Goal: Task Accomplishment & Management: Use online tool/utility

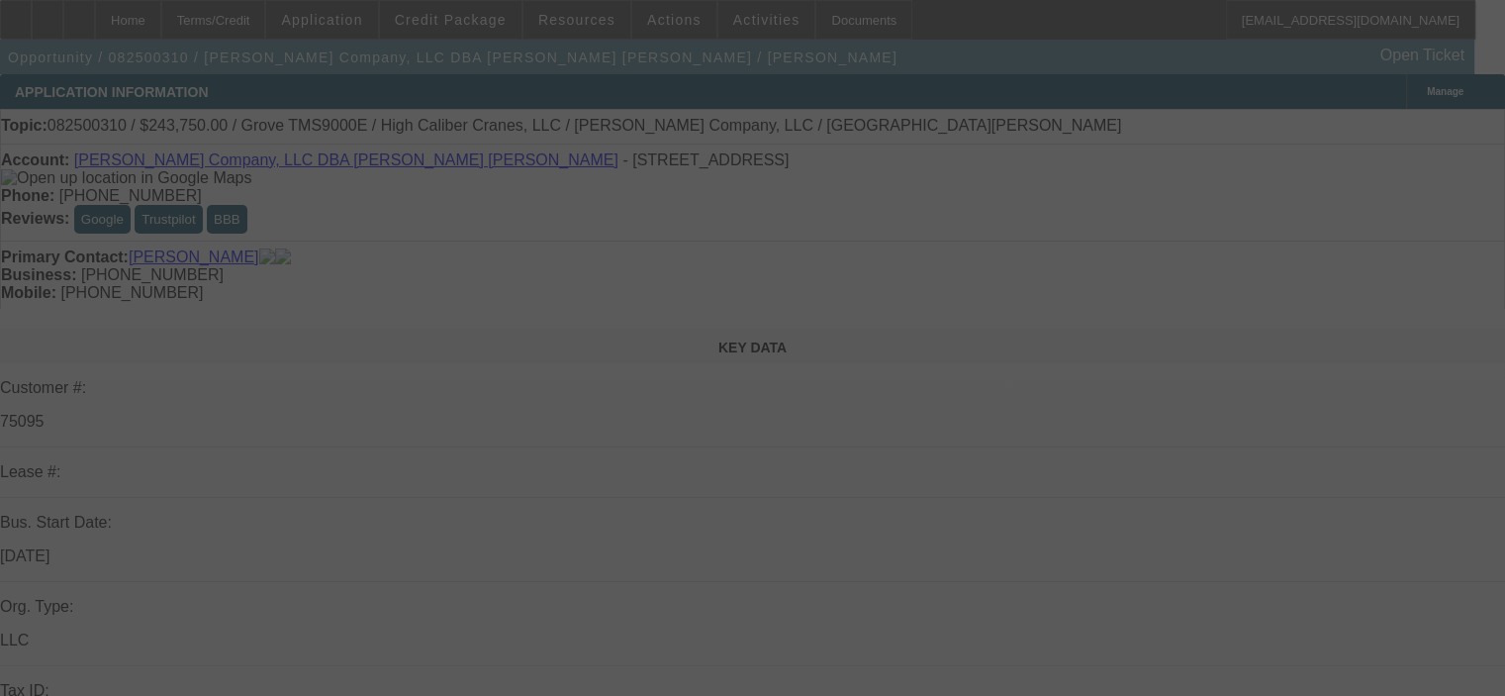
select select "0"
select select "3"
select select "0"
select select "6"
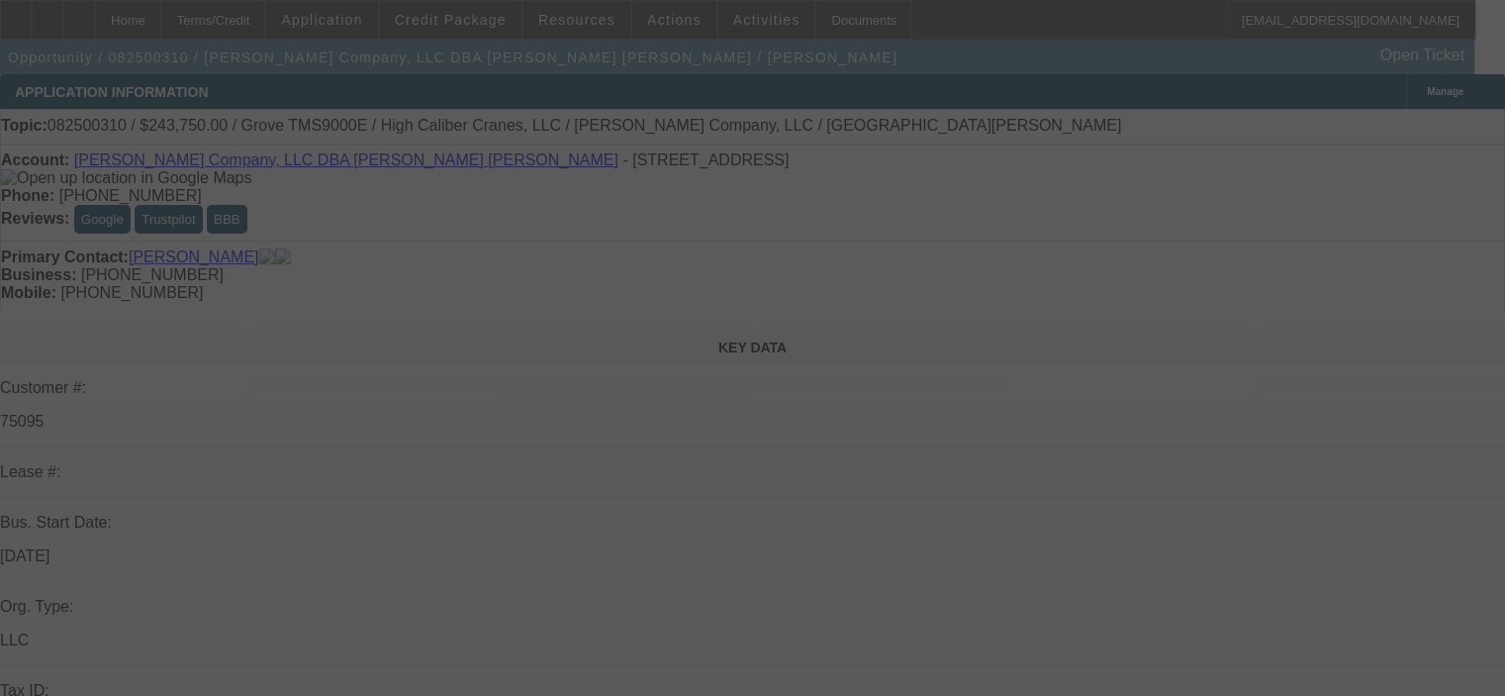
select select "0"
select select "3"
select select "0"
select select "6"
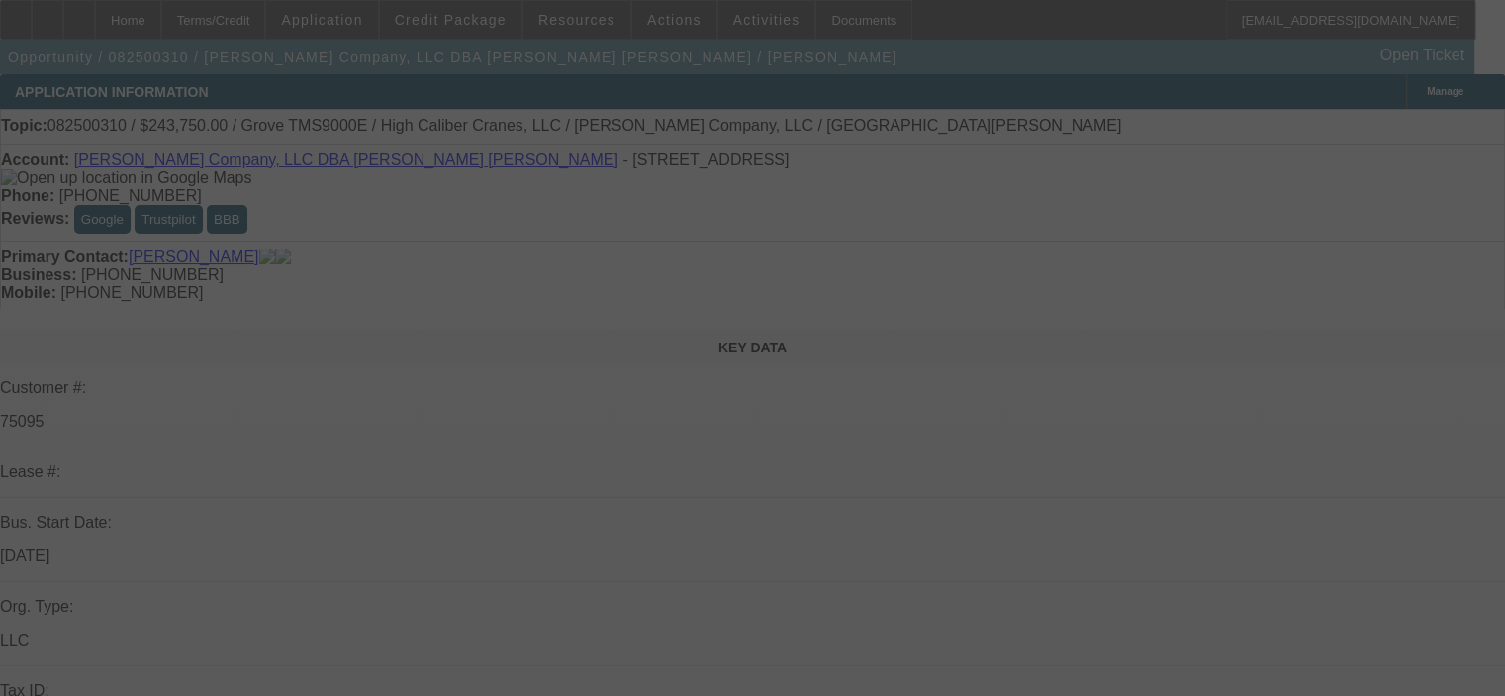
select select "0"
select select "3"
select select "0"
select select "6"
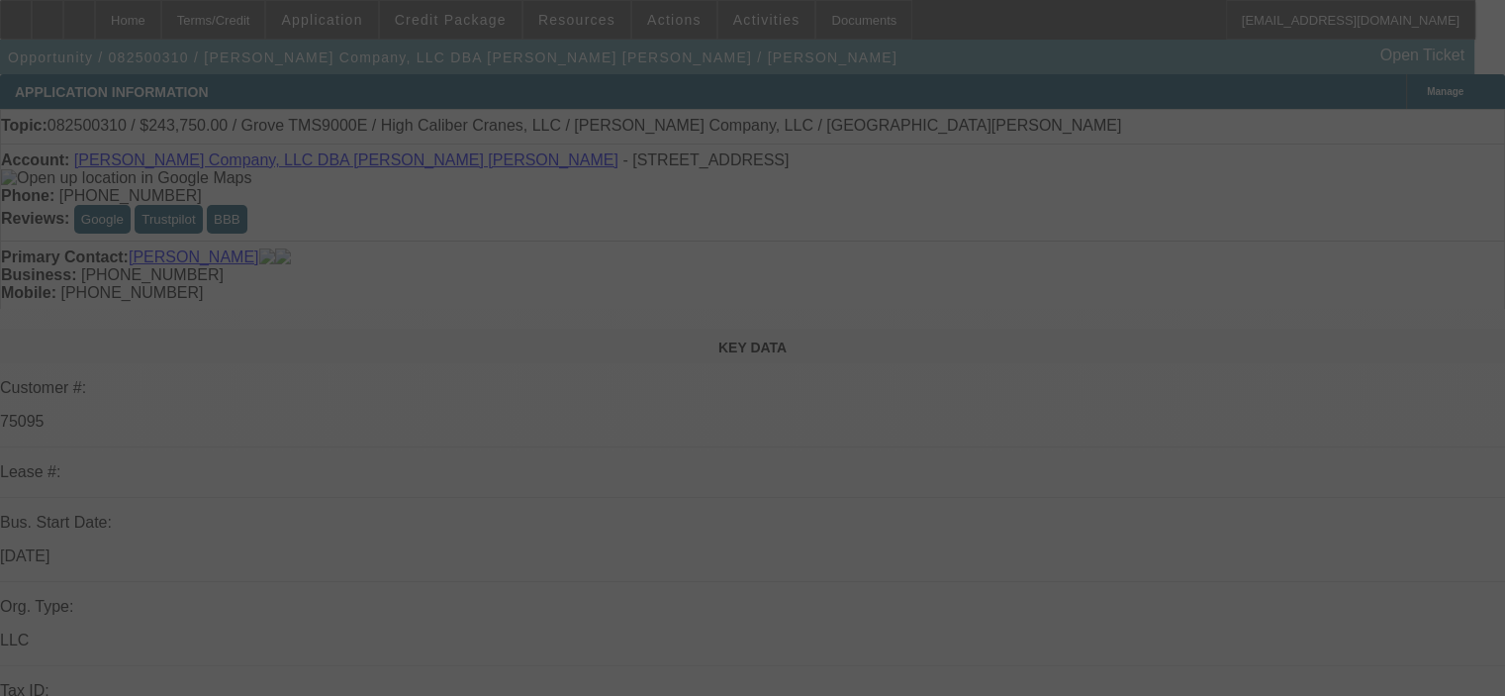
select select "0"
select select "6"
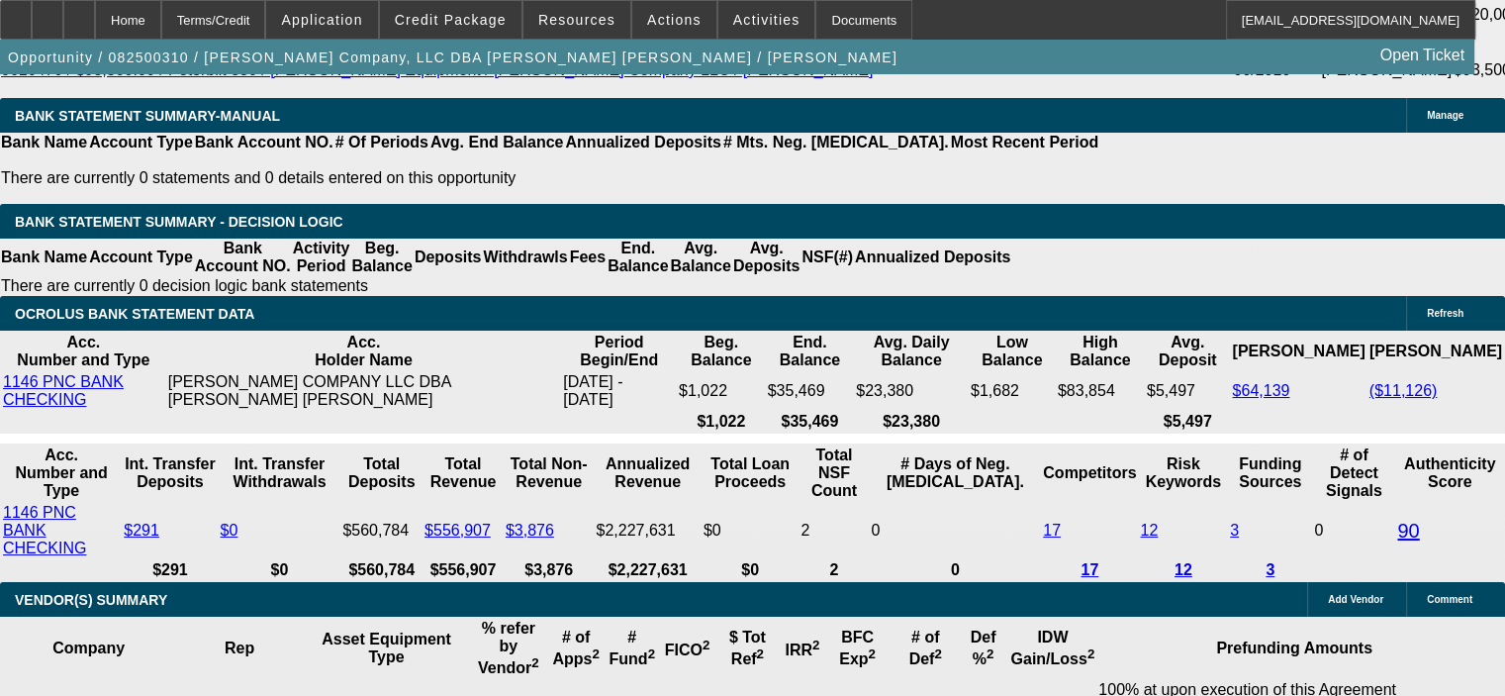
scroll to position [4070, 0]
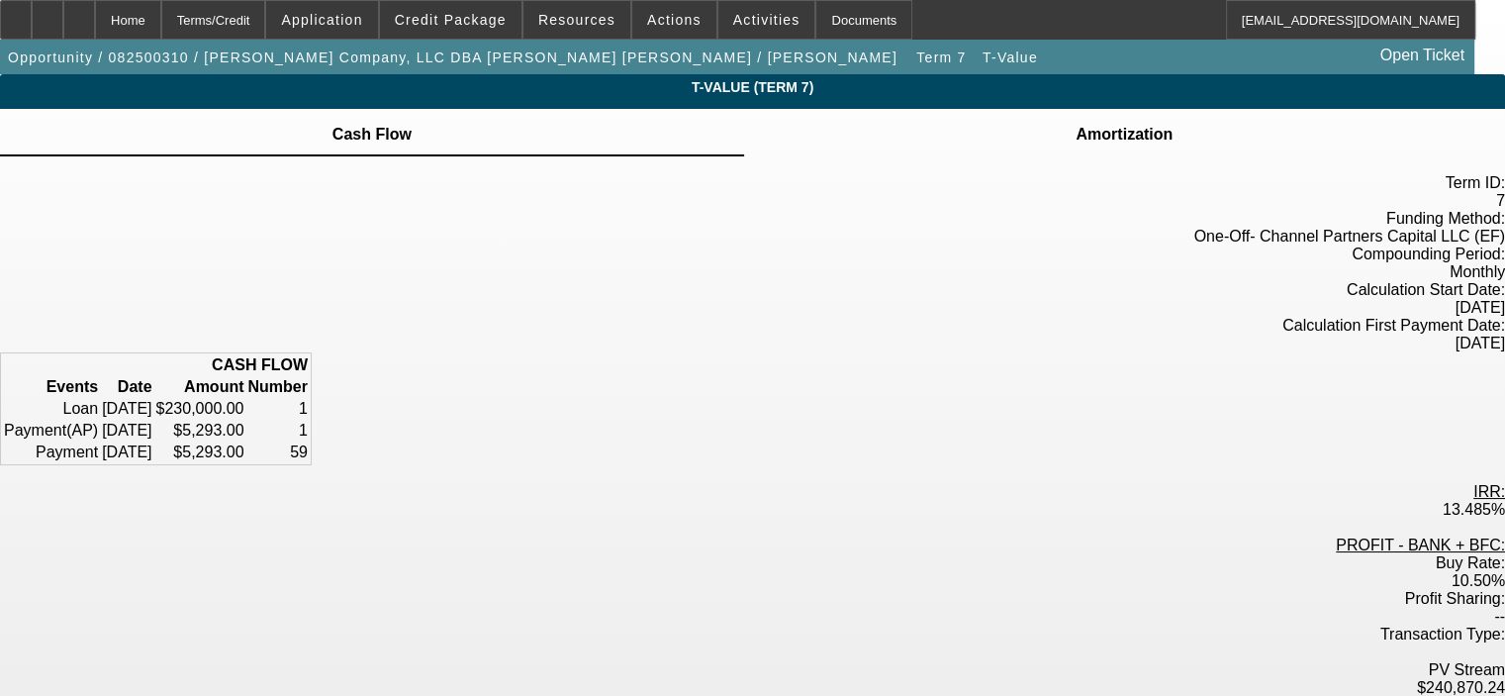
click at [1073, 122] on span "Amortization" at bounding box center [1124, 132] width 103 height 47
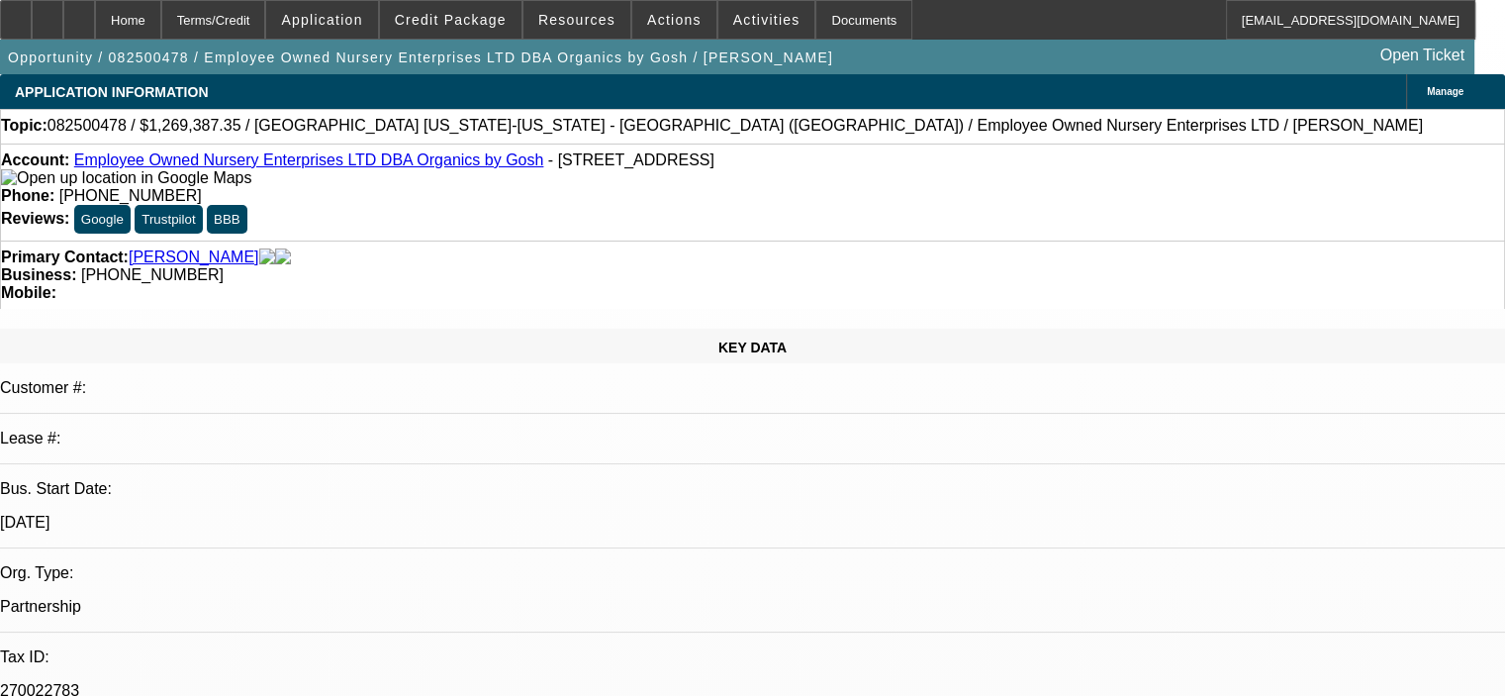
select select "0"
select select "2"
select select "0.1"
select select "4"
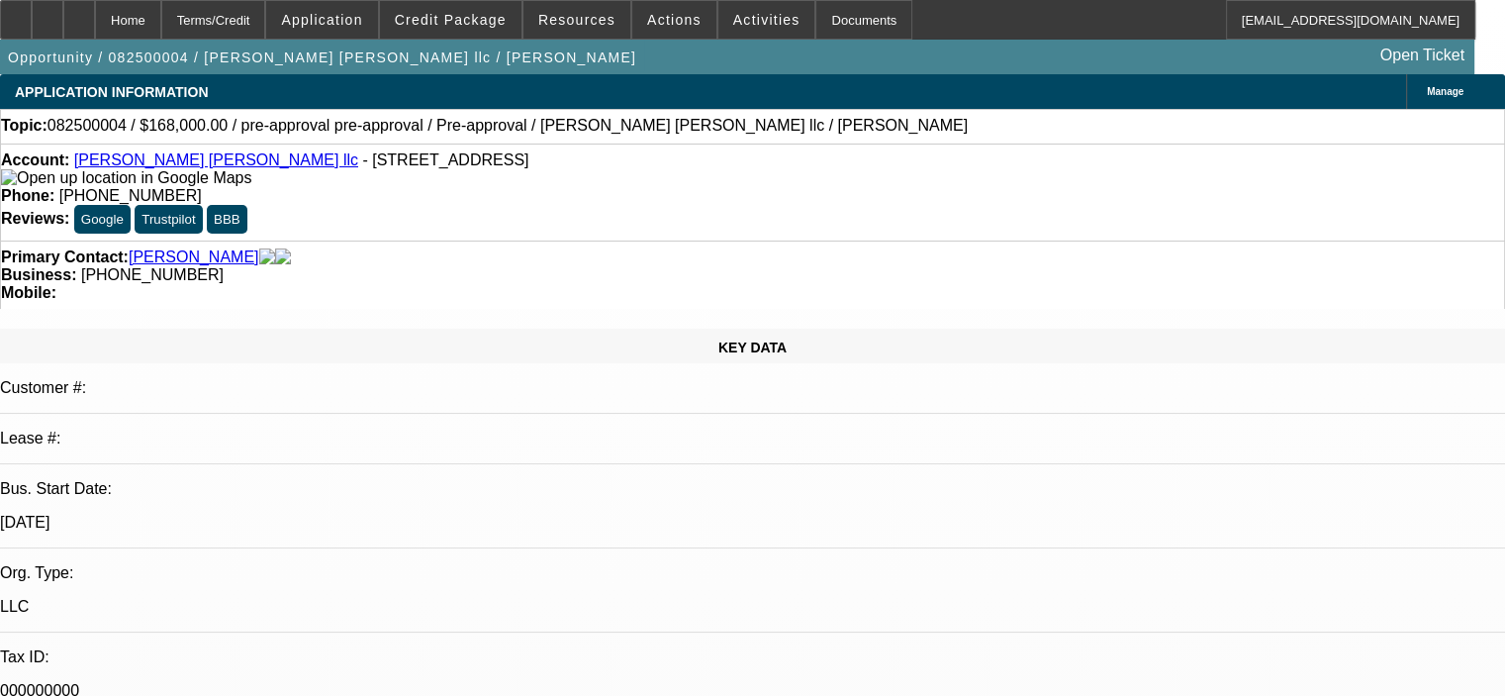
select select "0"
select select "2"
select select "0"
select select "1"
select select "2"
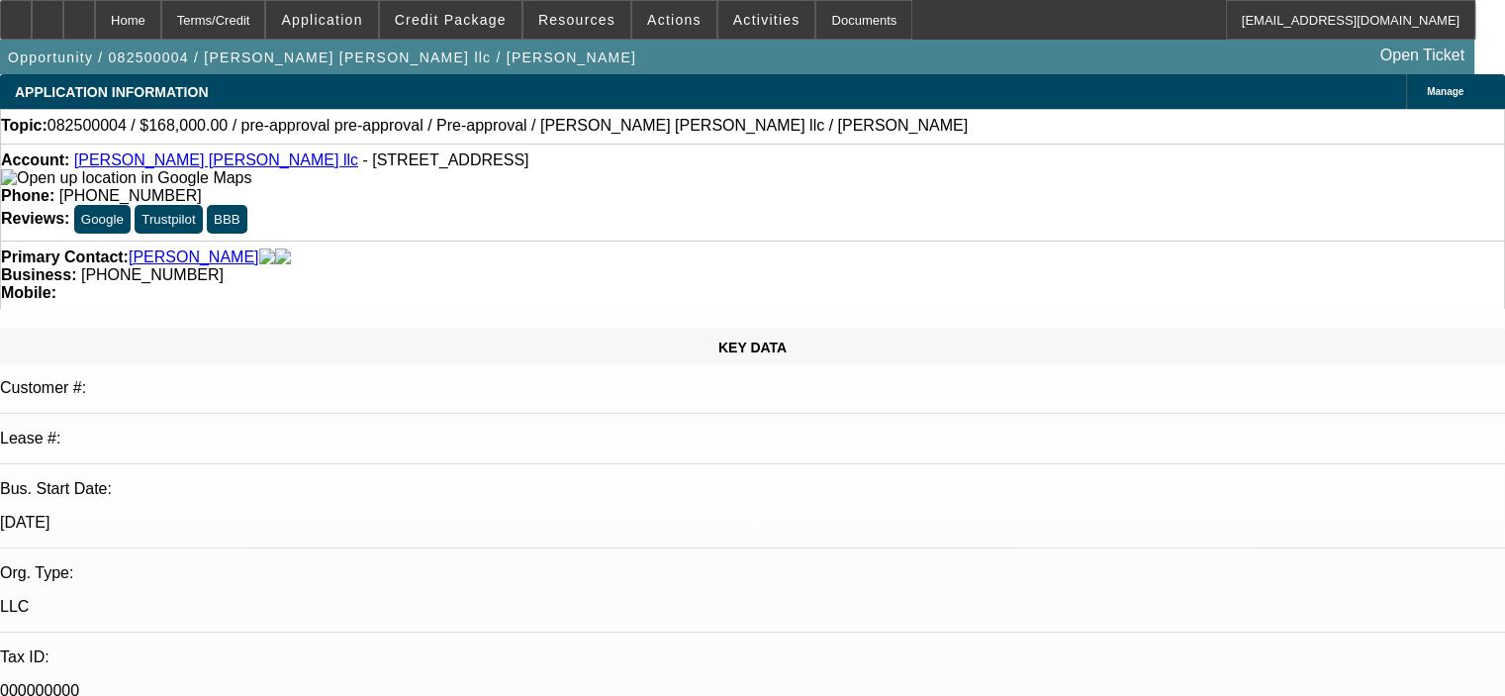
select select "6"
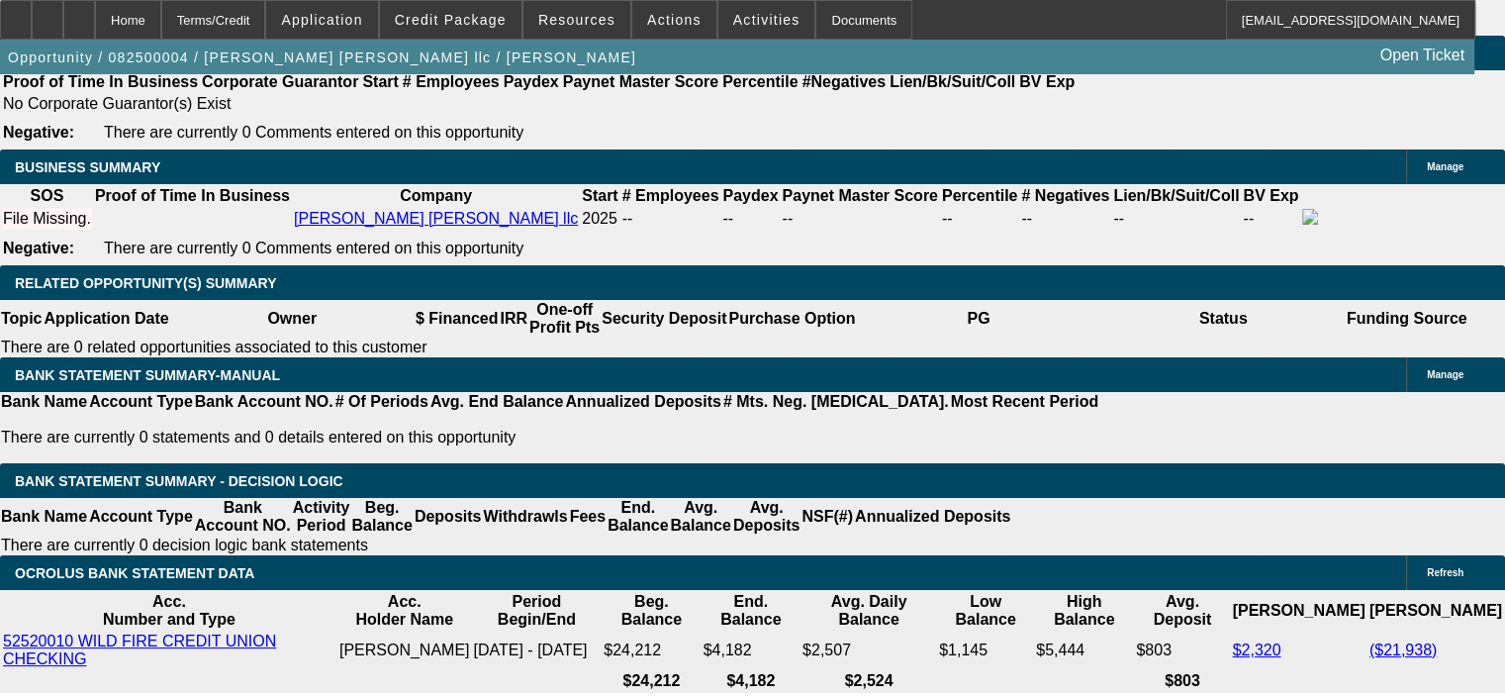
scroll to position [2870, 0]
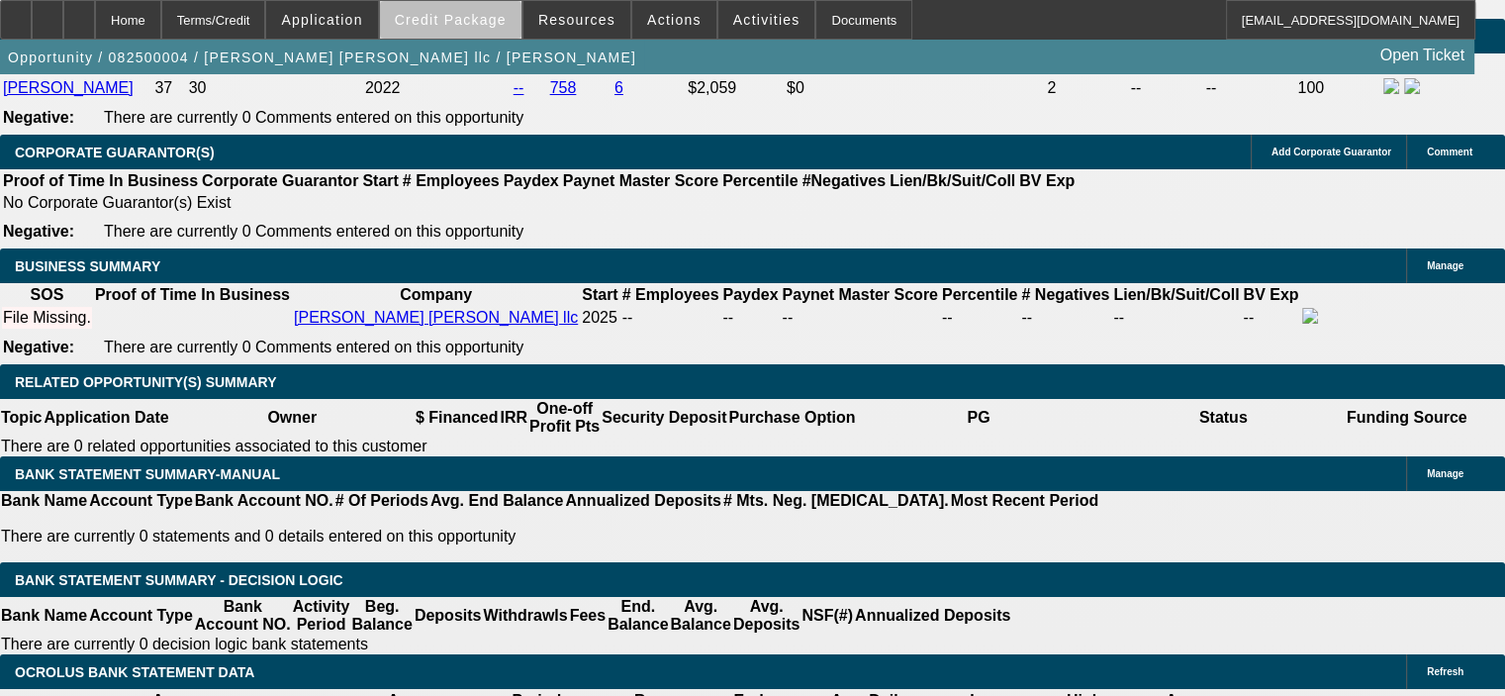
click at [495, 23] on span "Credit Package" at bounding box center [451, 20] width 112 height 16
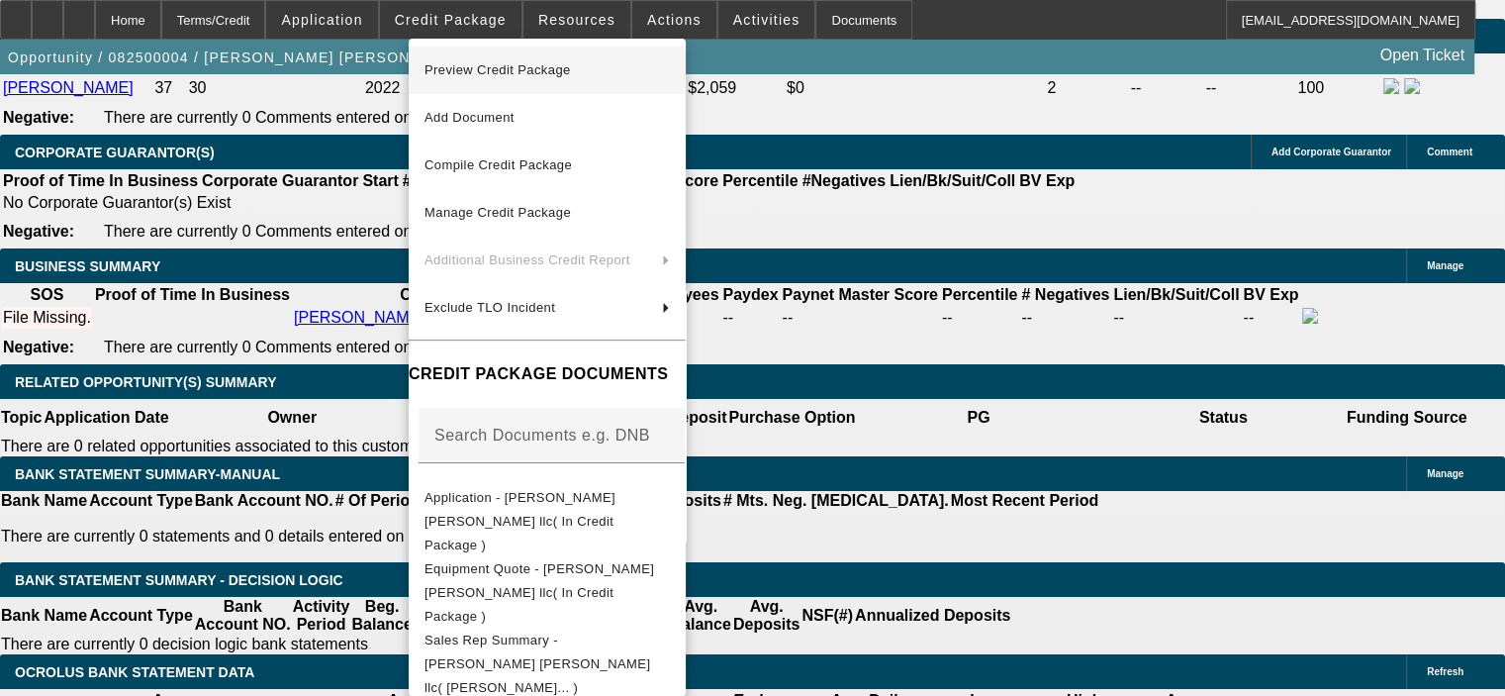
click at [533, 69] on span "Preview Credit Package" at bounding box center [498, 69] width 146 height 15
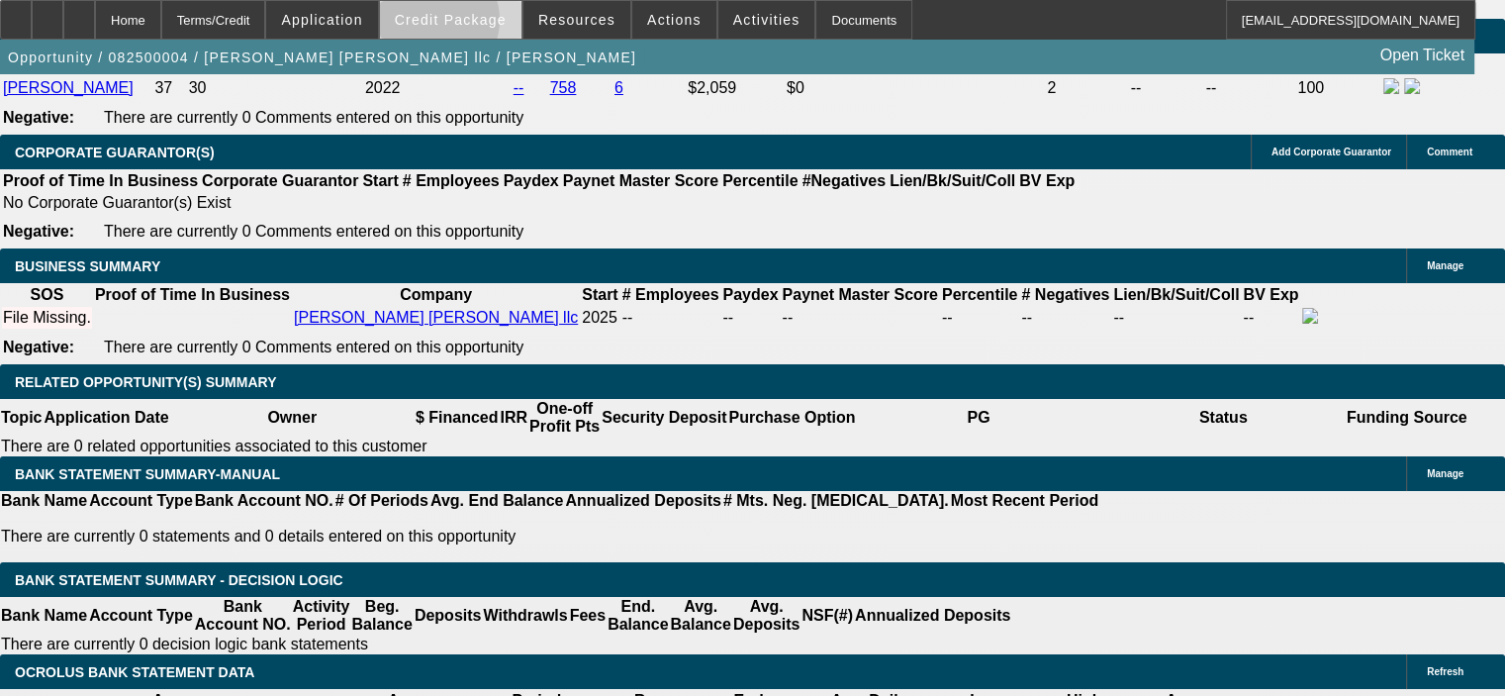
click at [459, 25] on span "Credit Package" at bounding box center [451, 20] width 112 height 16
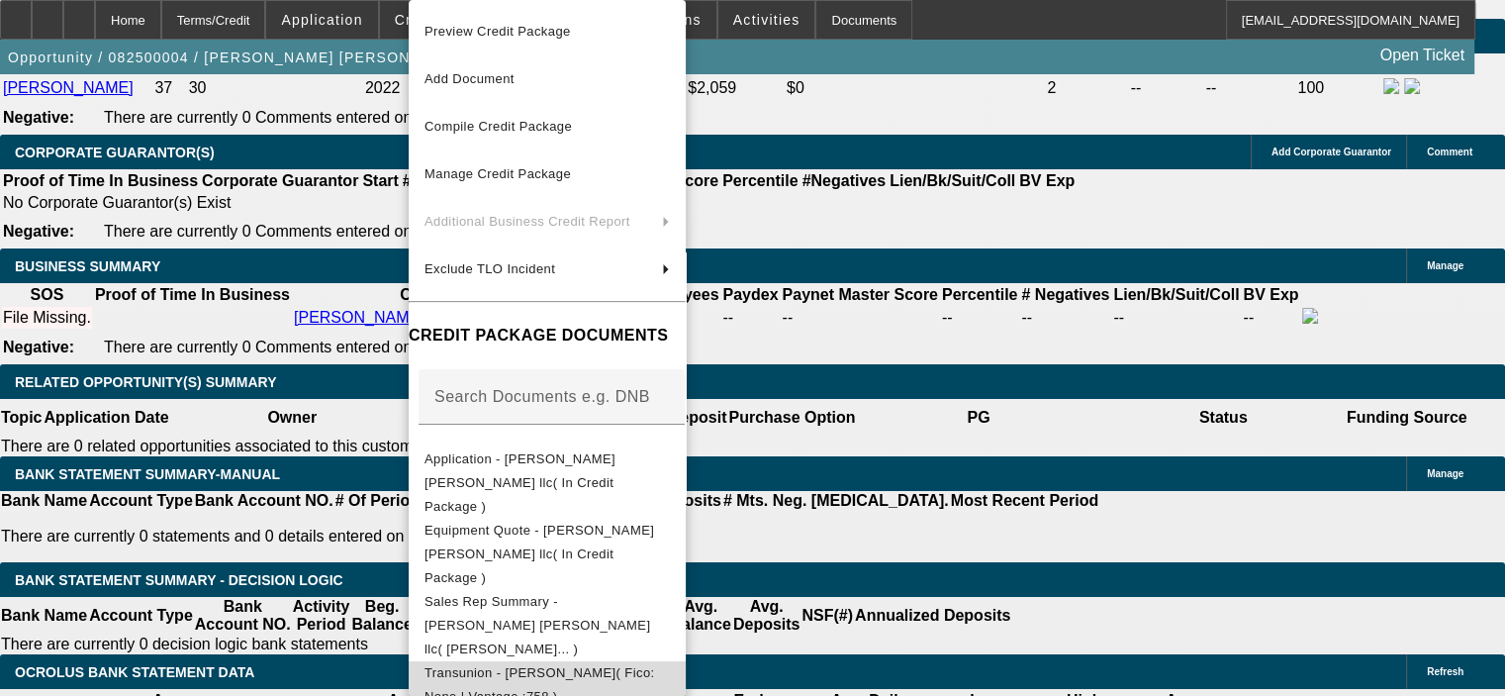
click at [574, 661] on button "Transunion - Bouza, Josh( Fico: None | Vantage :758 )" at bounding box center [547, 684] width 277 height 47
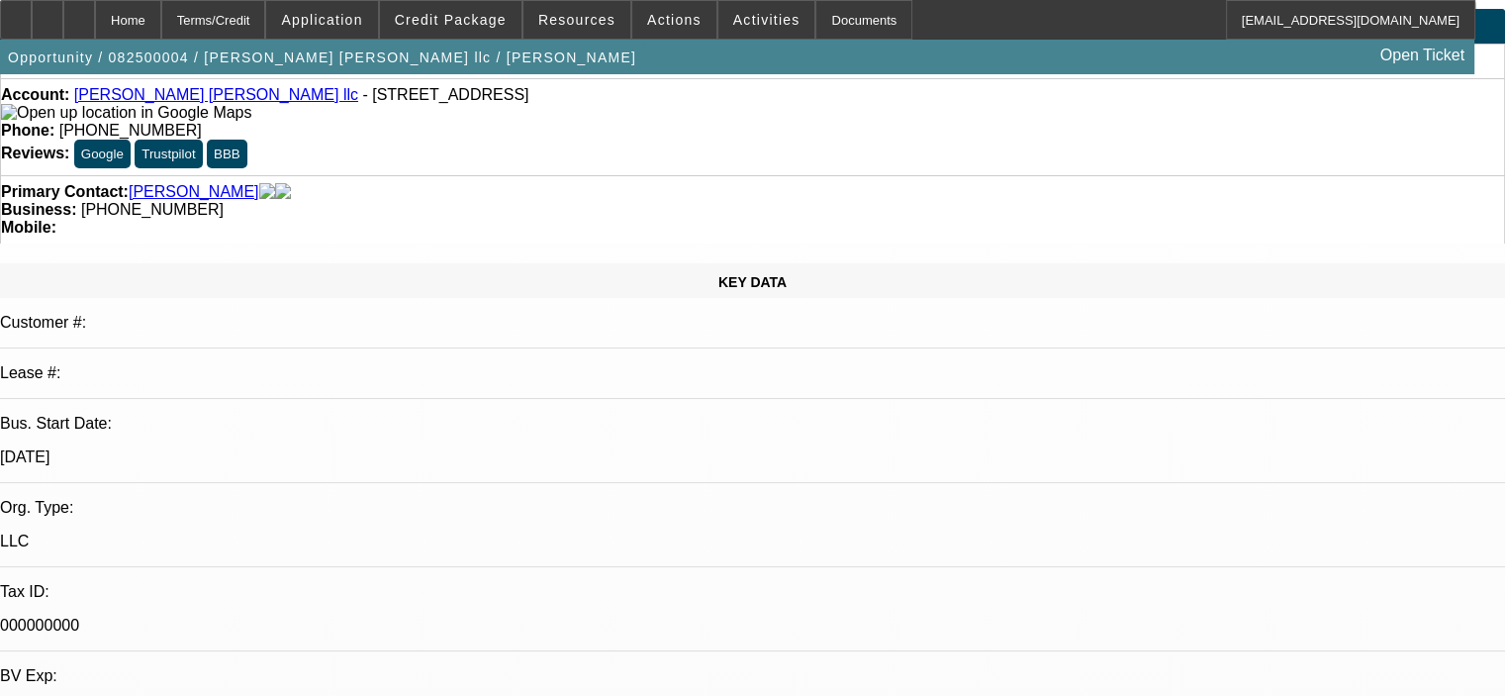
scroll to position [0, 0]
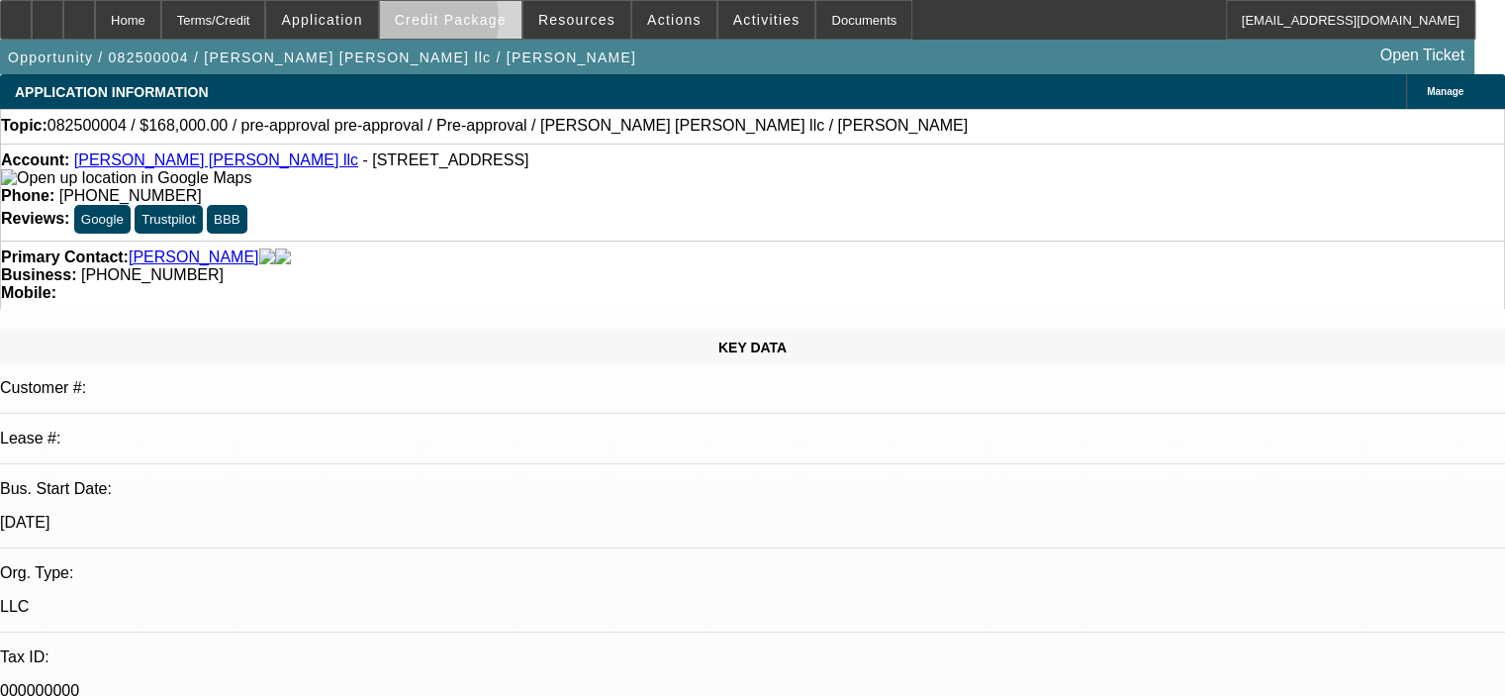
click at [444, 24] on span "Credit Package" at bounding box center [451, 20] width 112 height 16
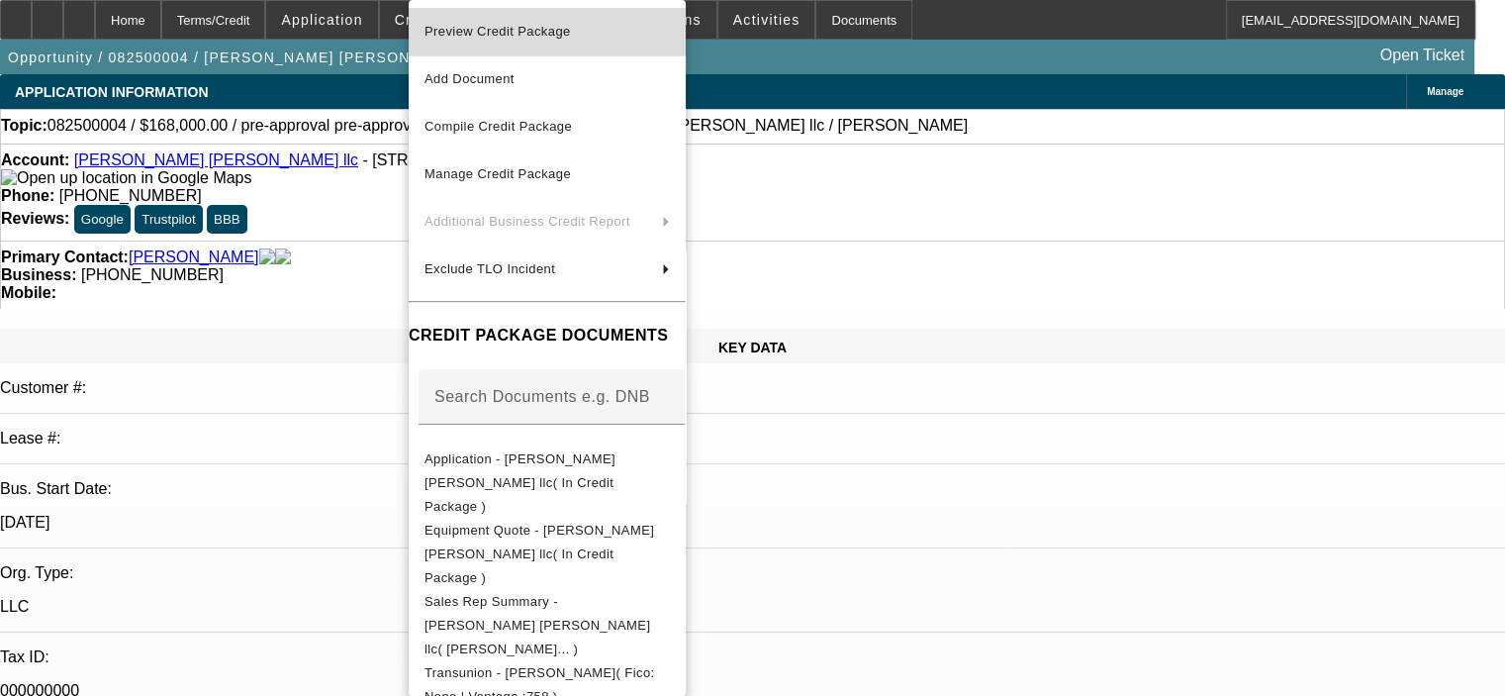
click at [498, 39] on span "Preview Credit Package" at bounding box center [498, 31] width 146 height 15
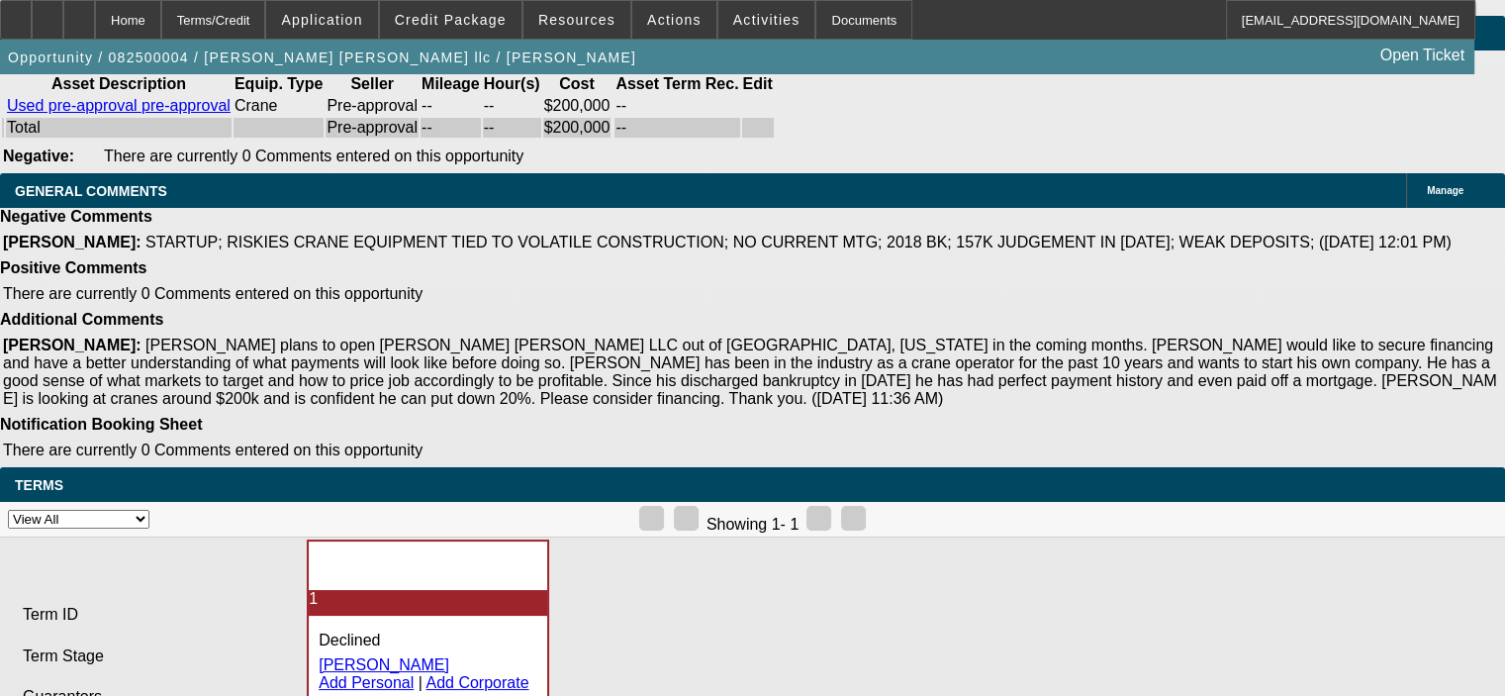
scroll to position [3990, 0]
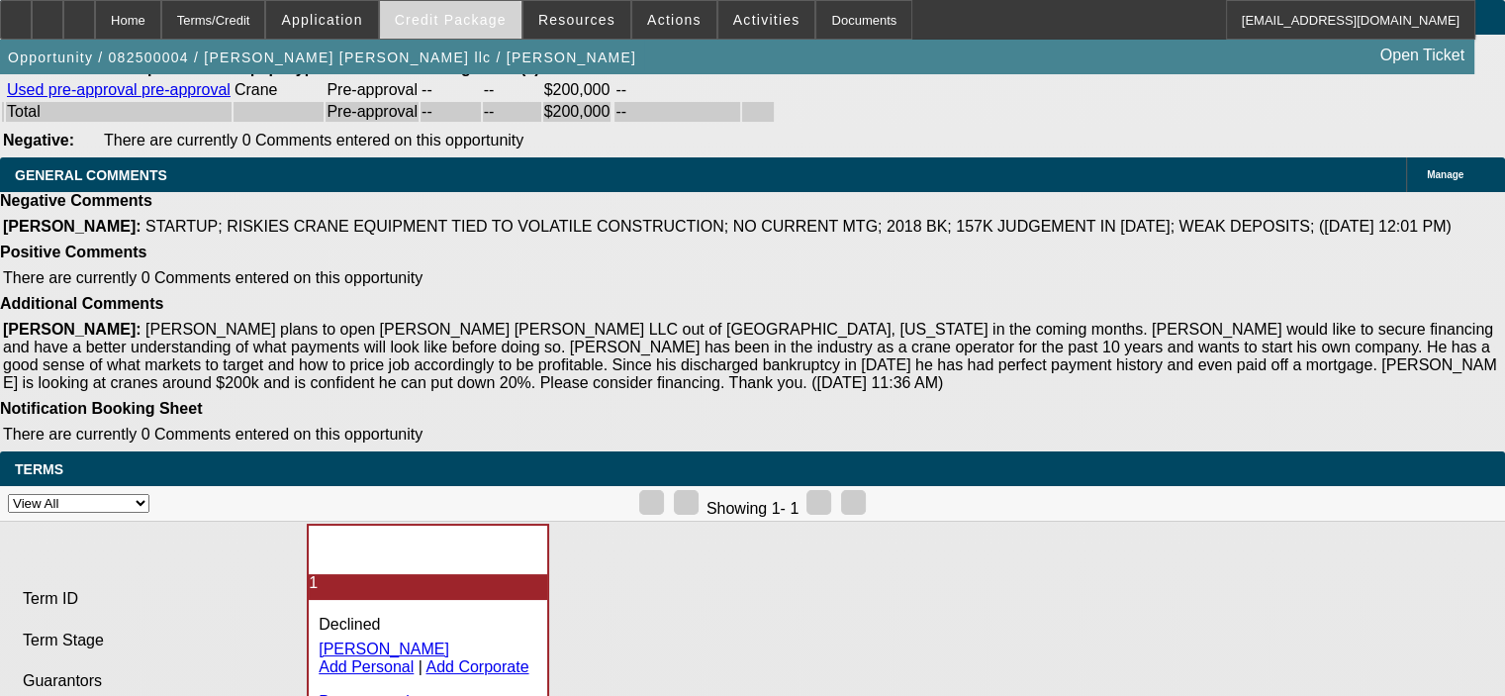
click at [471, 27] on button "Credit Package" at bounding box center [451, 20] width 142 height 38
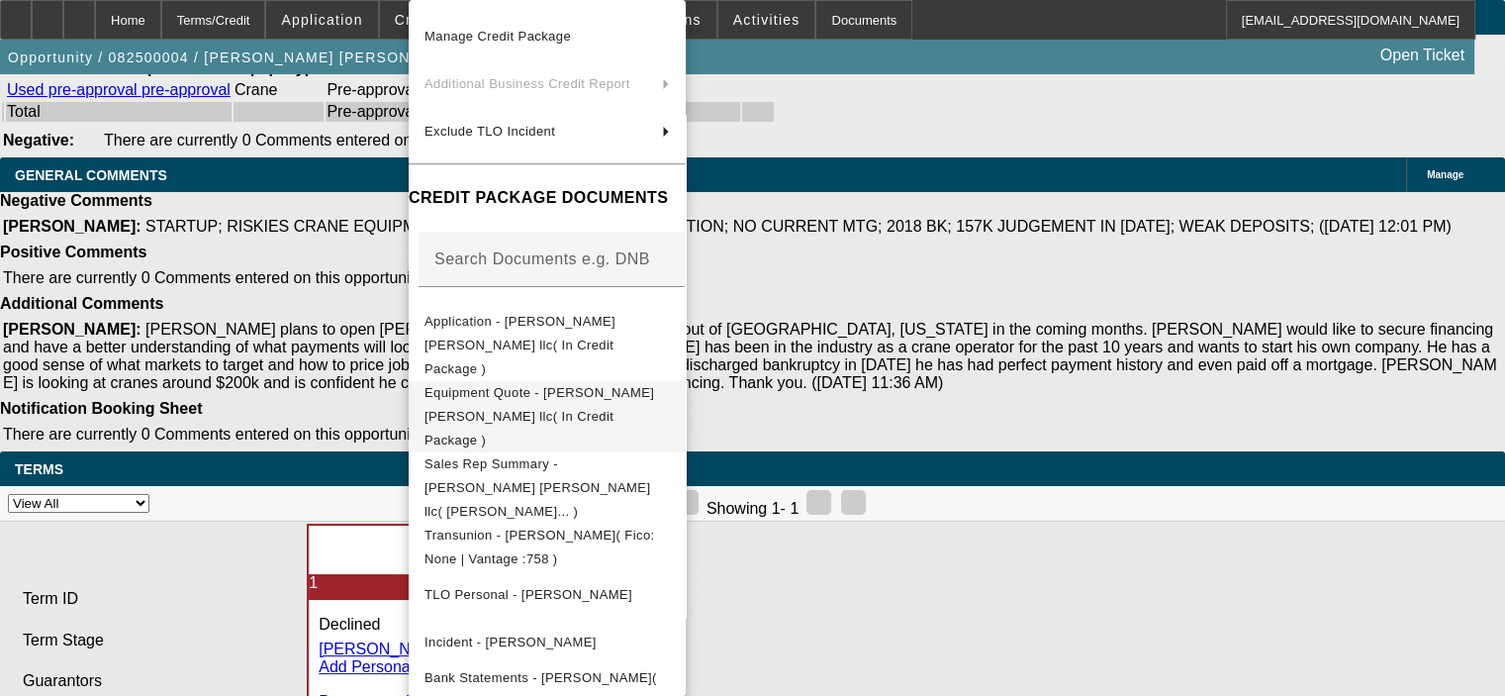
scroll to position [145, 0]
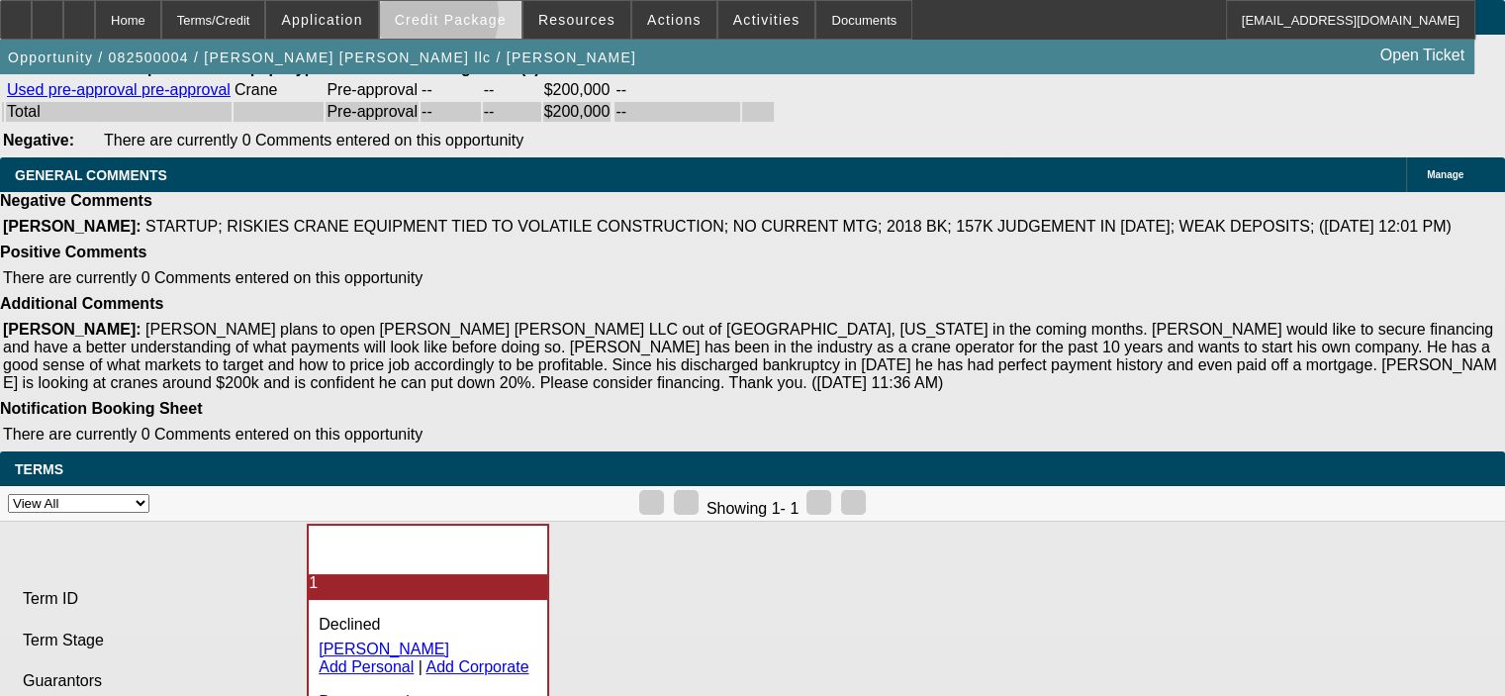
click at [454, 21] on span "Credit Package" at bounding box center [451, 20] width 112 height 16
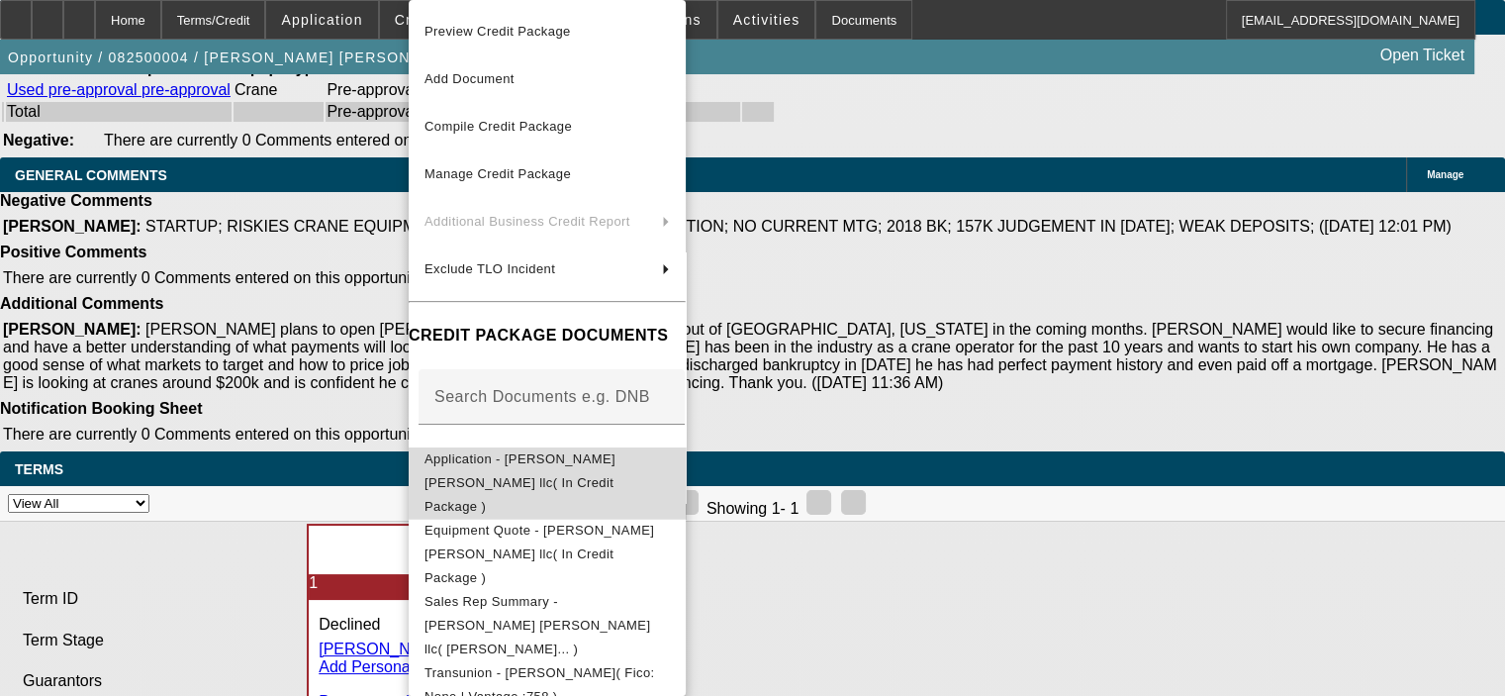
click at [603, 468] on span "Application - Bouza crane llc( In Credit Package )" at bounding box center [520, 482] width 191 height 62
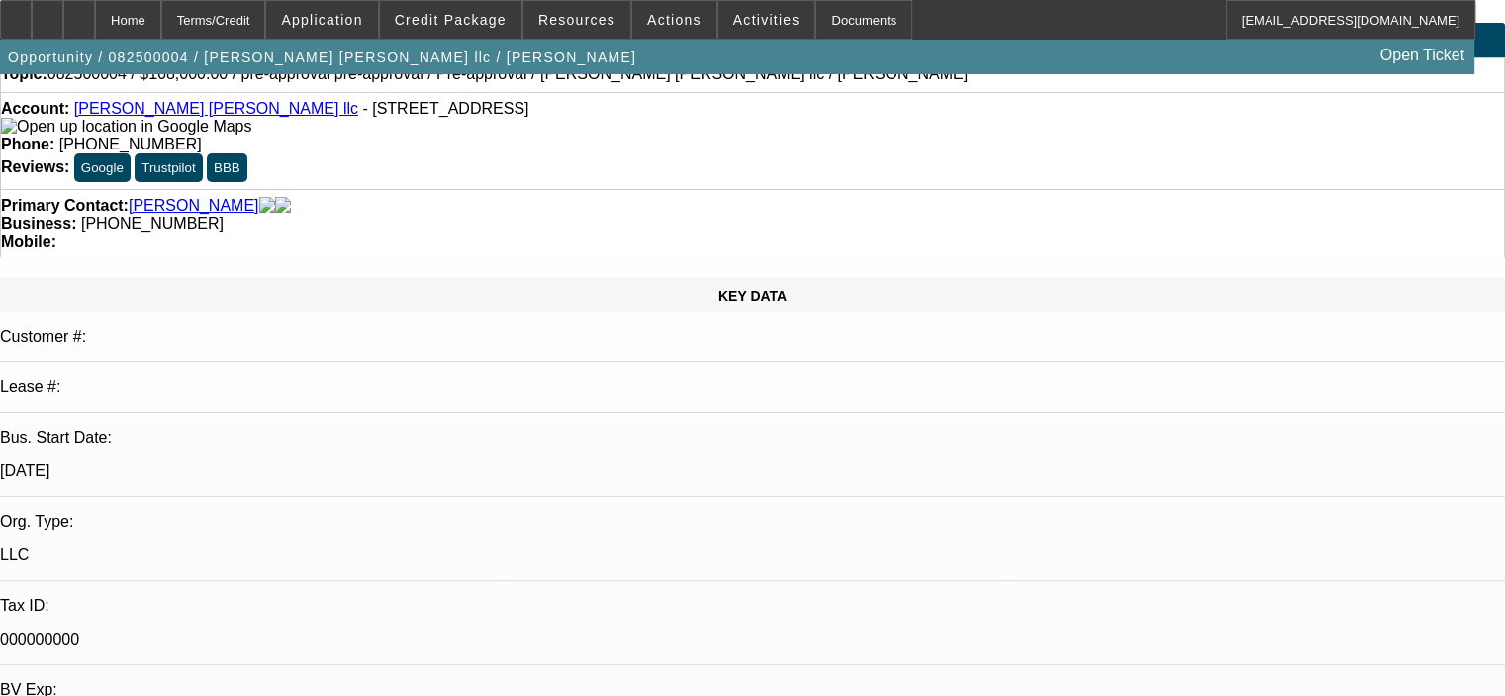
scroll to position [99, 0]
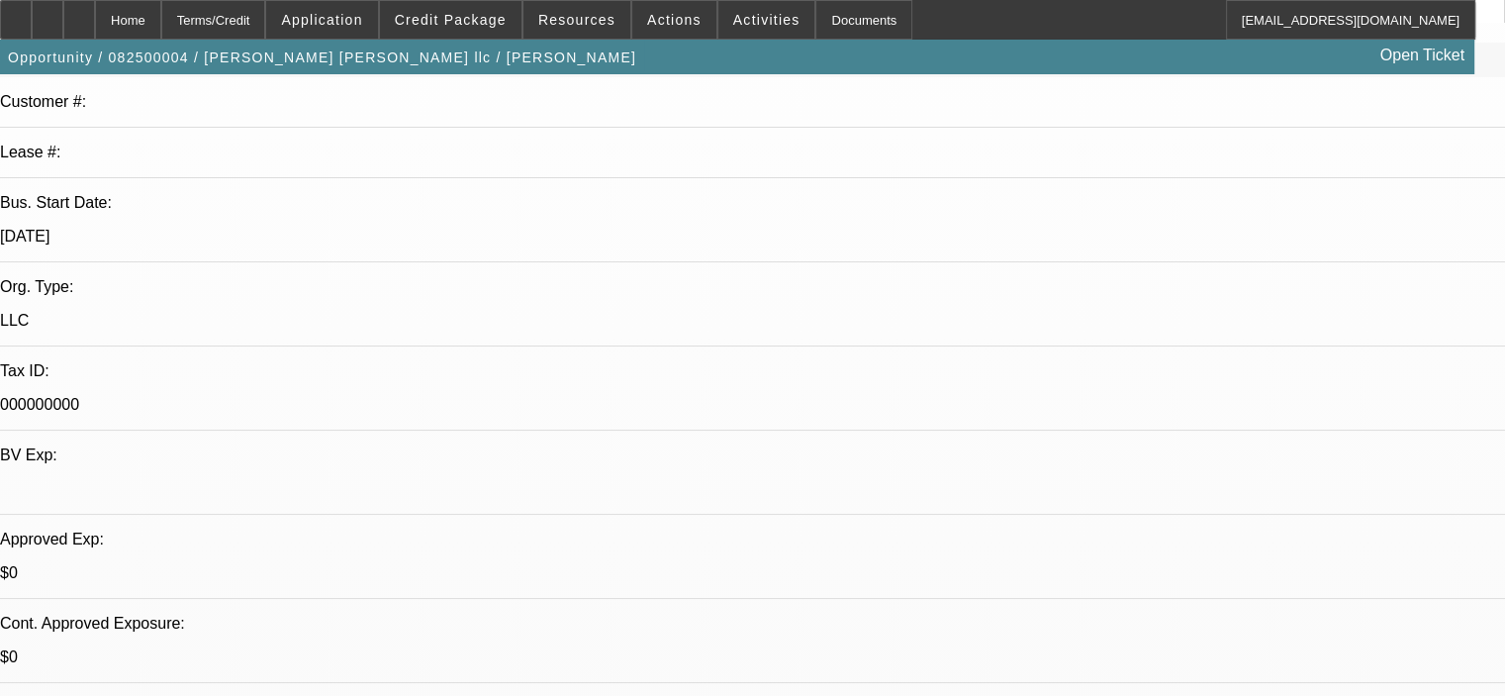
scroll to position [297, 0]
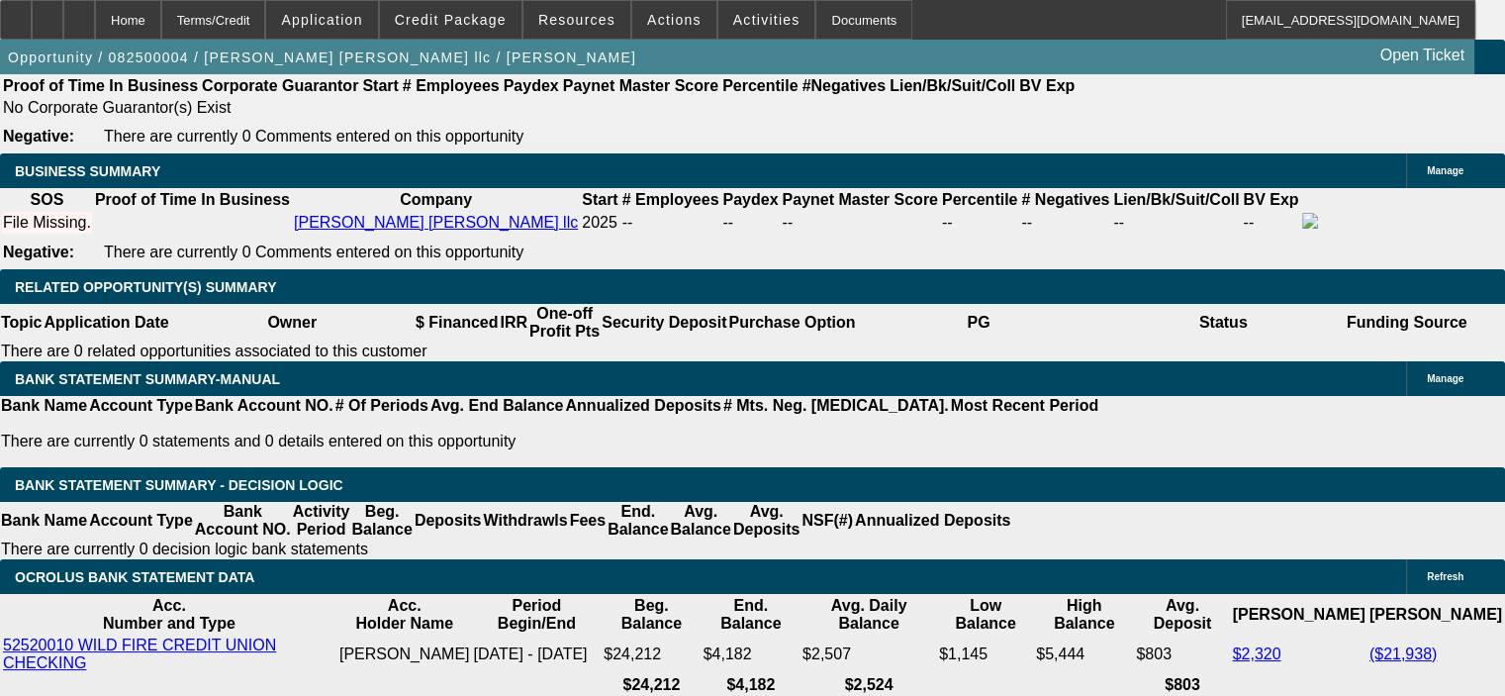
scroll to position [2969, 0]
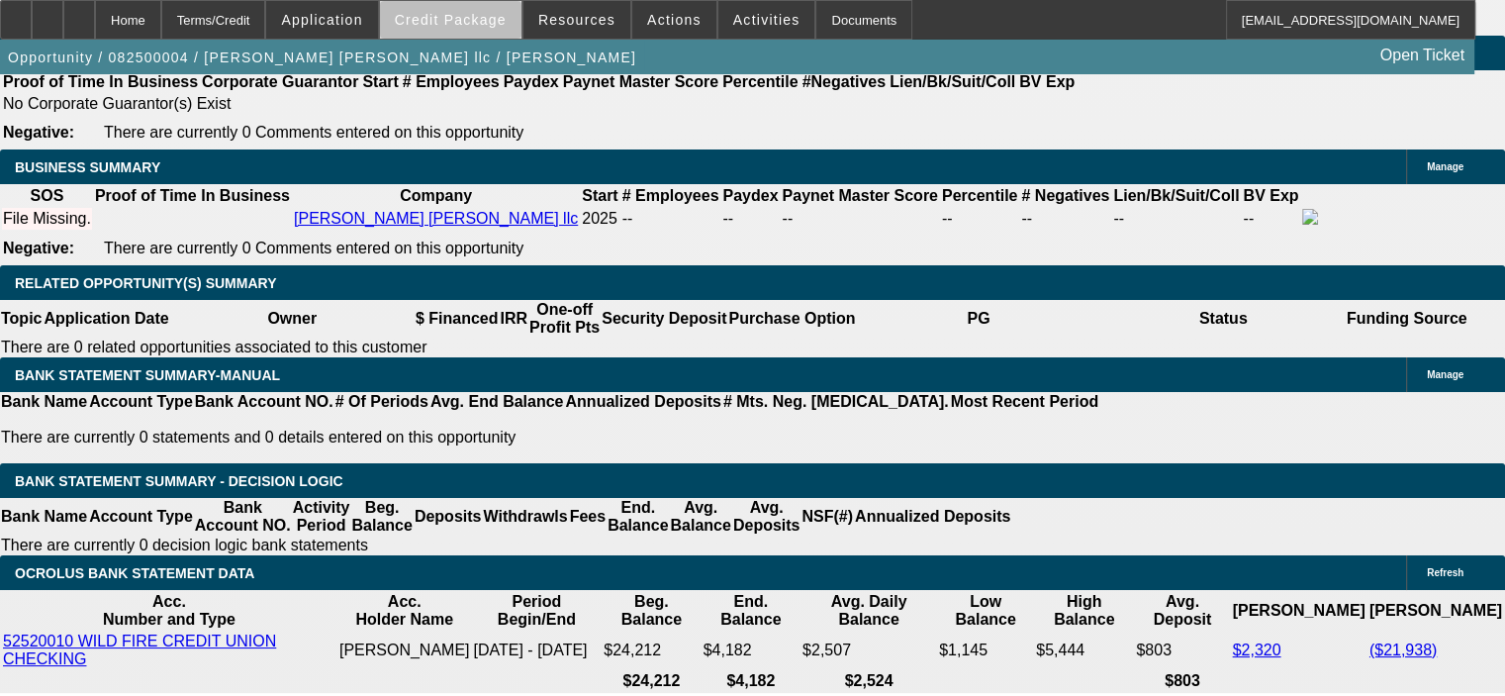
click at [483, 26] on span "Credit Package" at bounding box center [451, 20] width 112 height 16
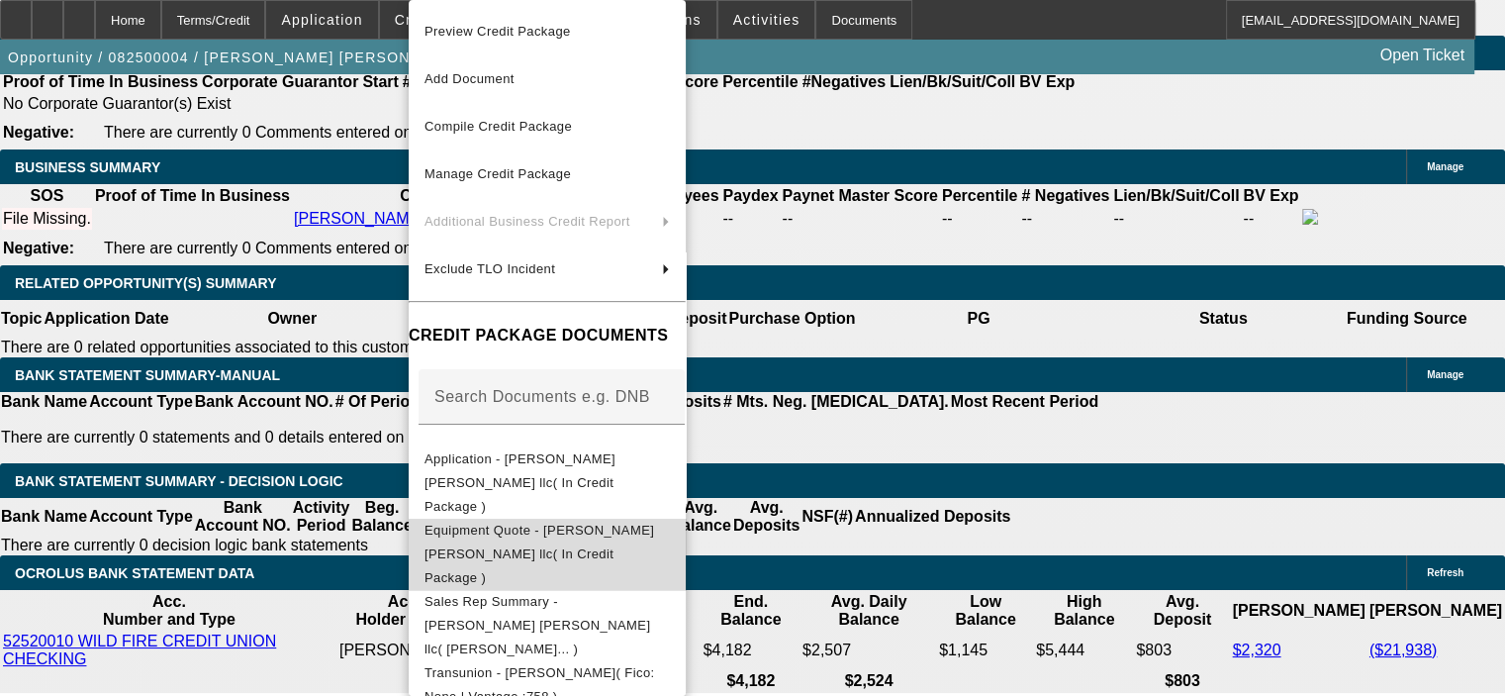
click at [562, 522] on span "Equipment Quote - Bouza crane llc( In Credit Package )" at bounding box center [540, 553] width 230 height 62
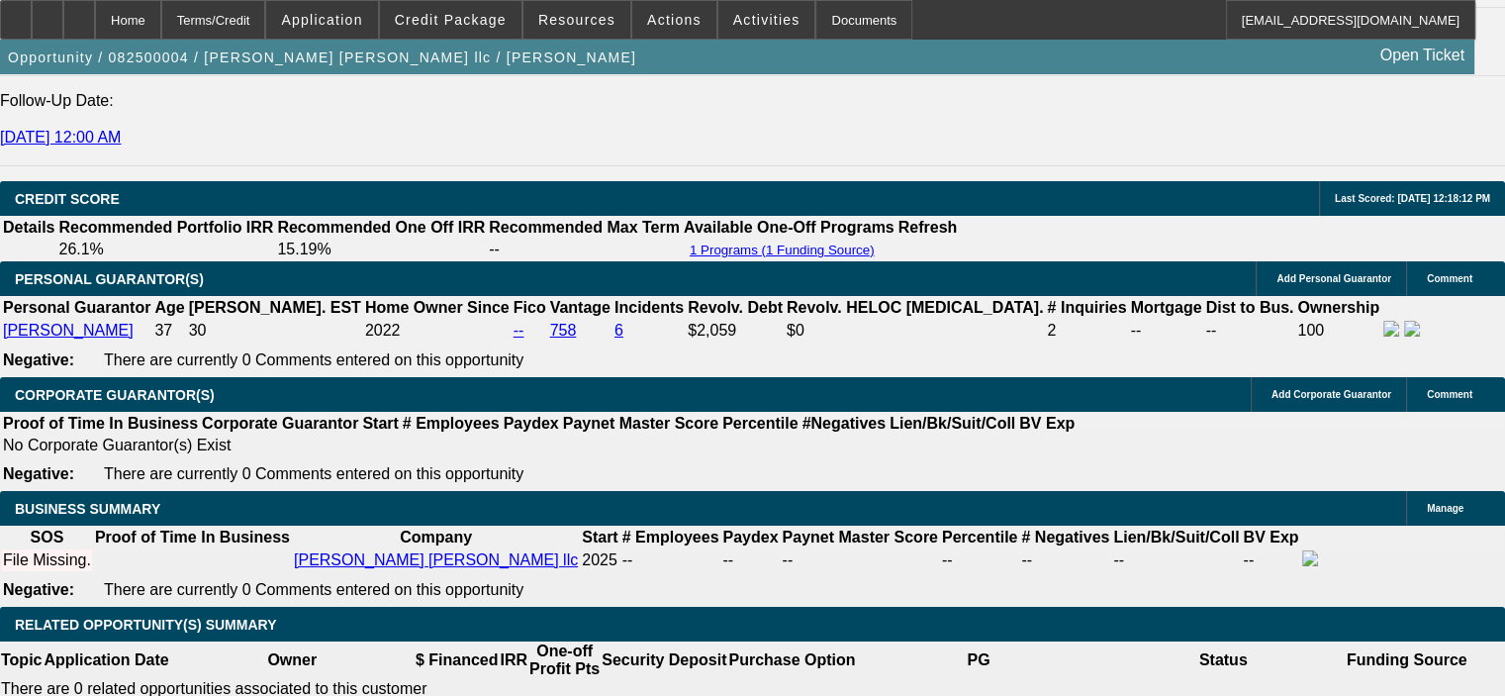
scroll to position [2573, 0]
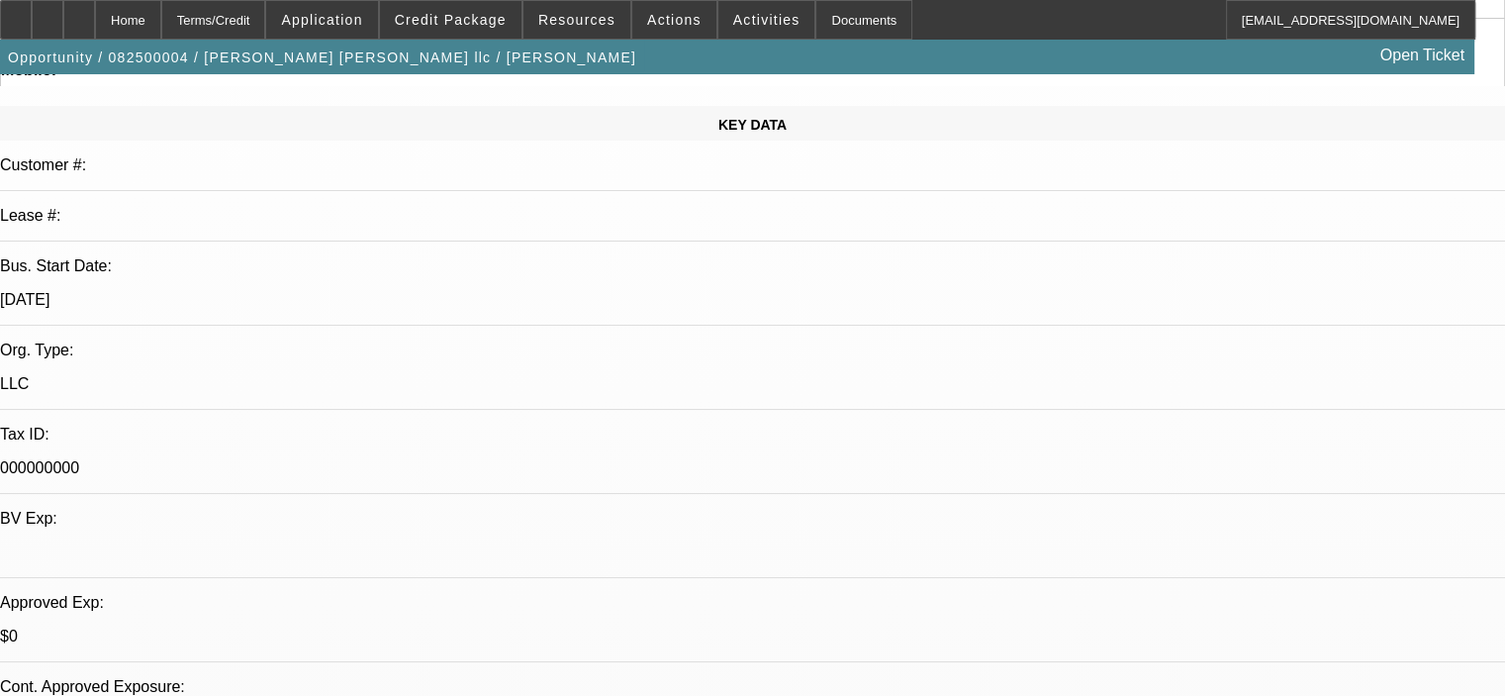
scroll to position [0, 0]
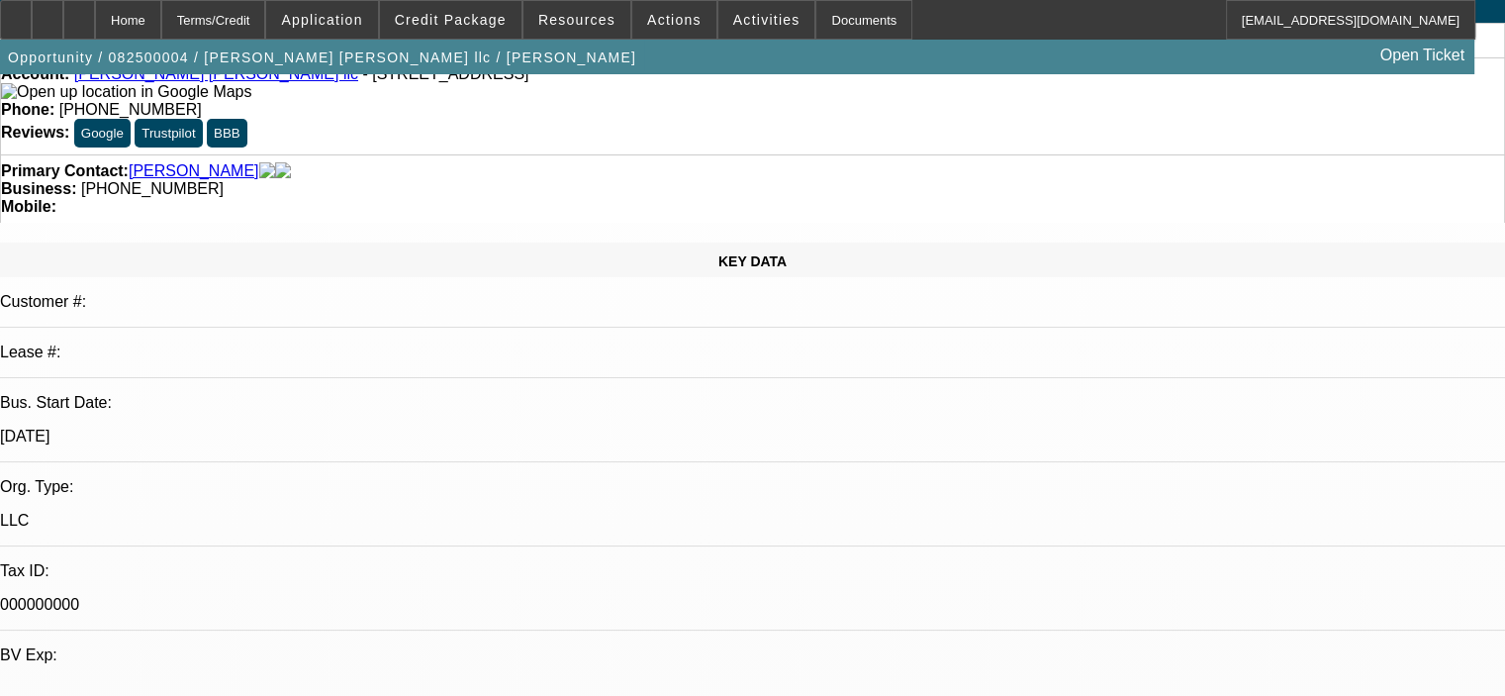
scroll to position [0, 0]
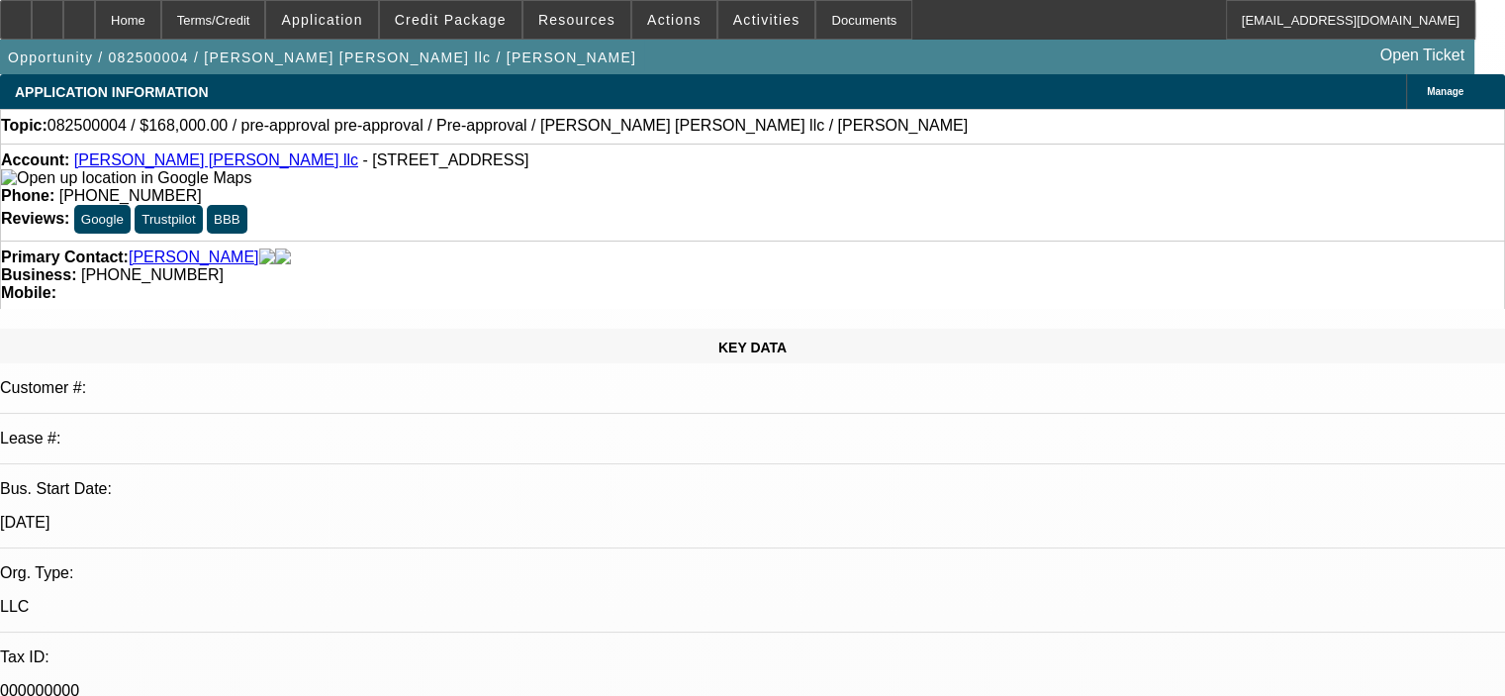
click at [561, 22] on span "Resources" at bounding box center [576, 20] width 77 height 16
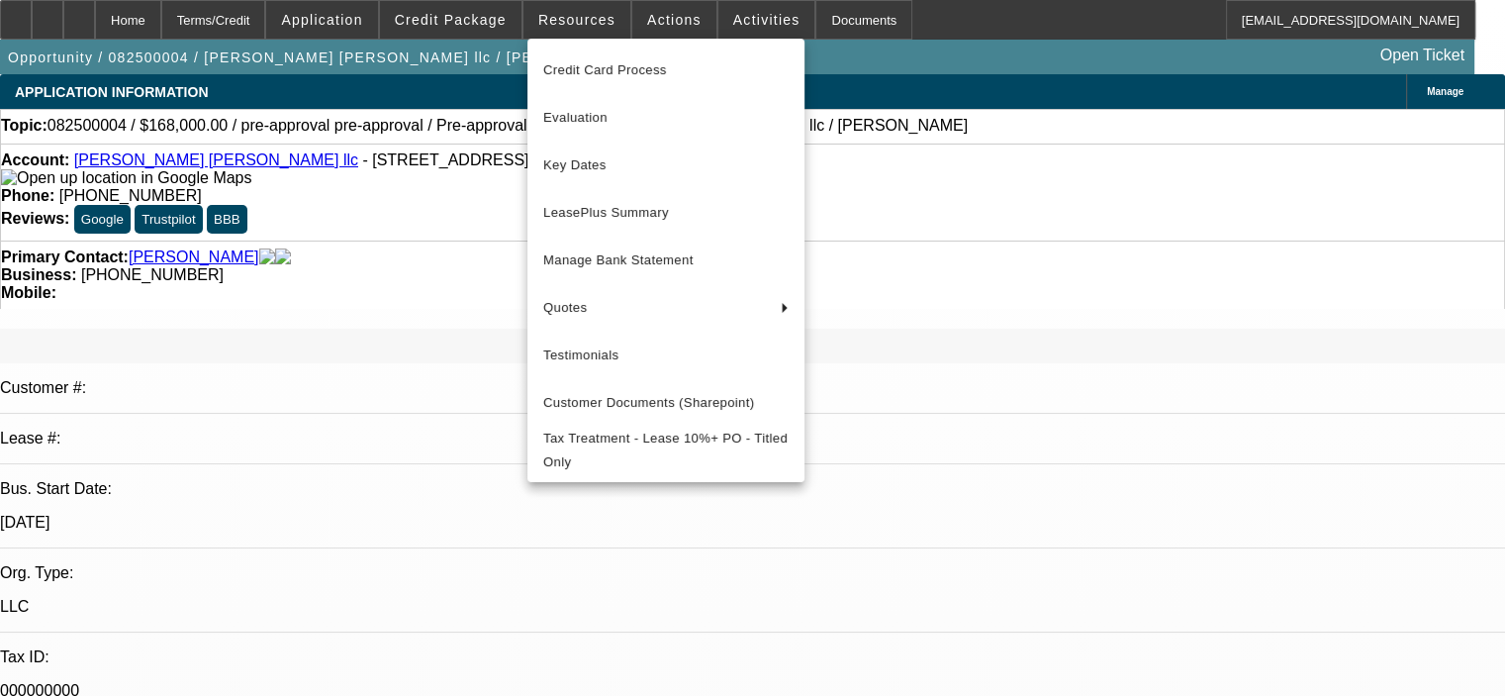
click at [645, 13] on div at bounding box center [752, 348] width 1505 height 696
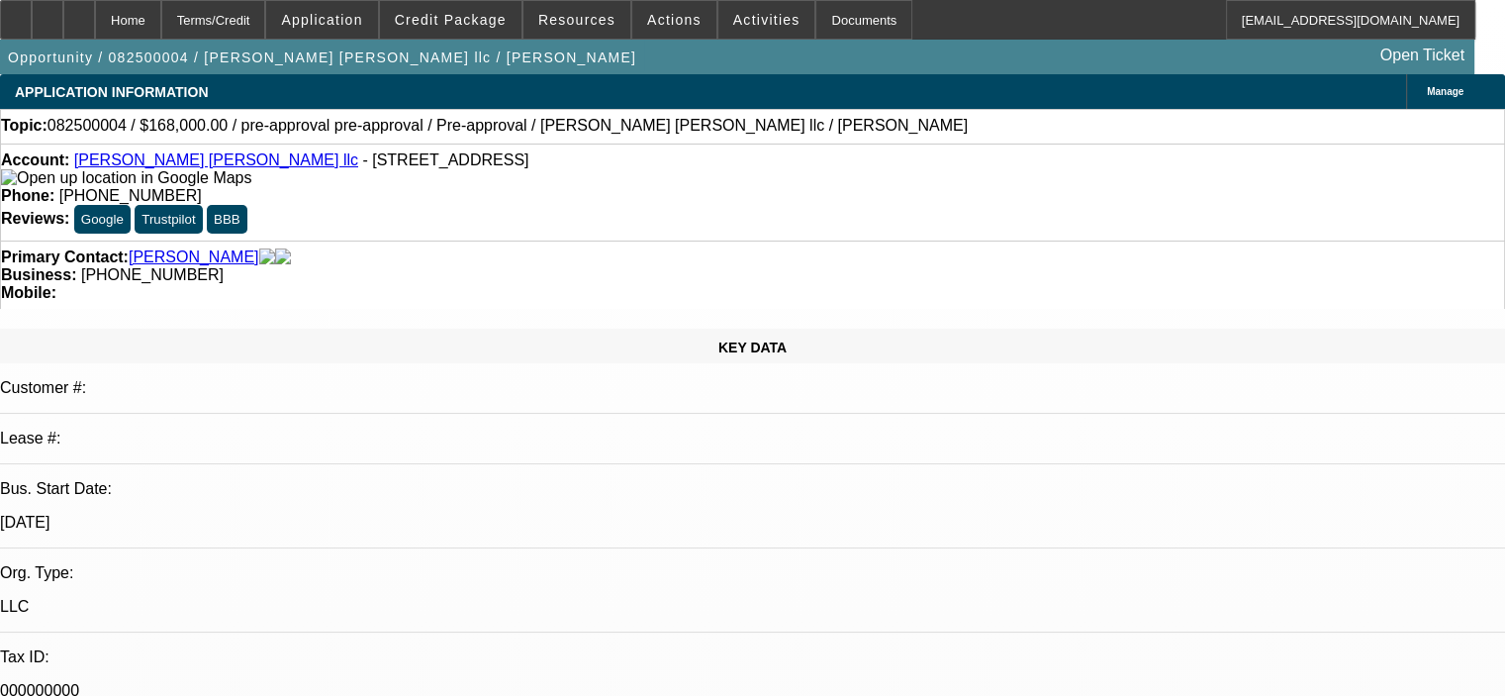
click at [647, 13] on span "Actions" at bounding box center [674, 20] width 54 height 16
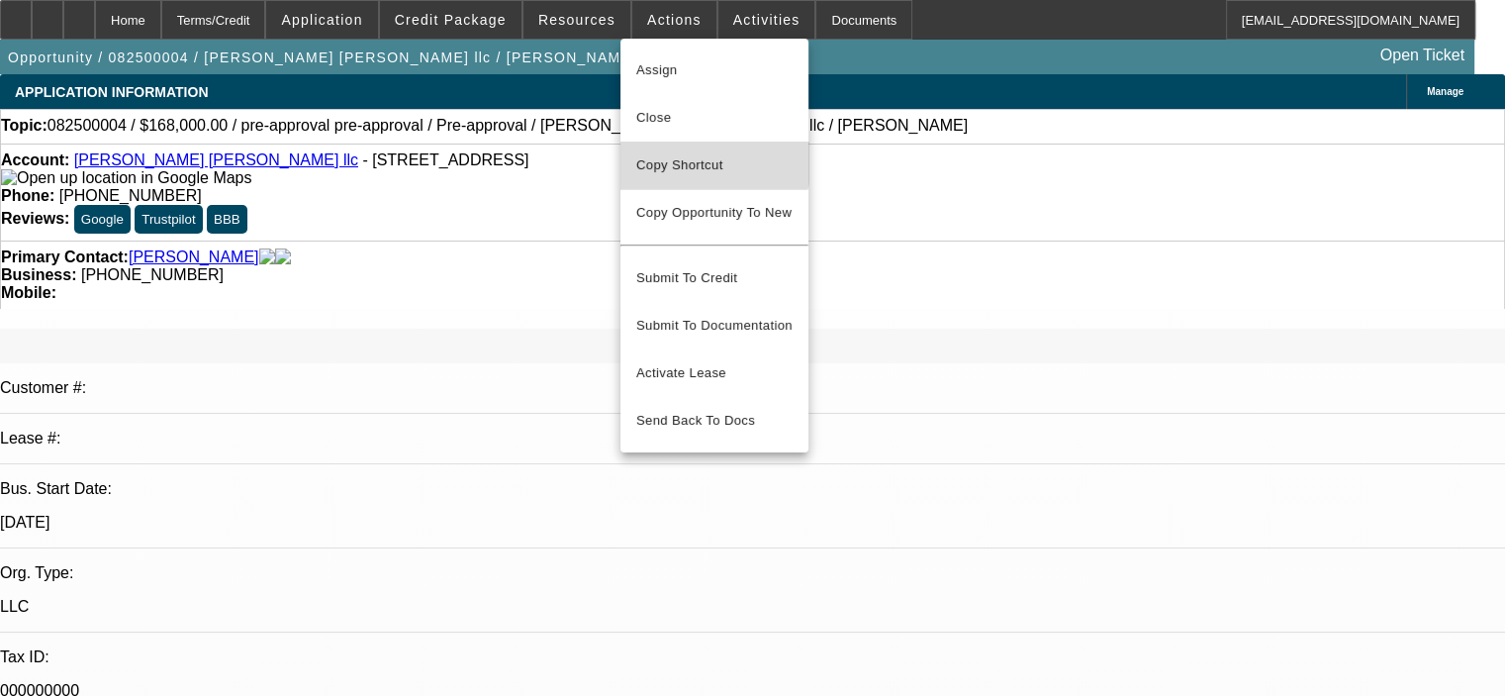
click at [693, 161] on span "Copy Shortcut" at bounding box center [714, 165] width 156 height 24
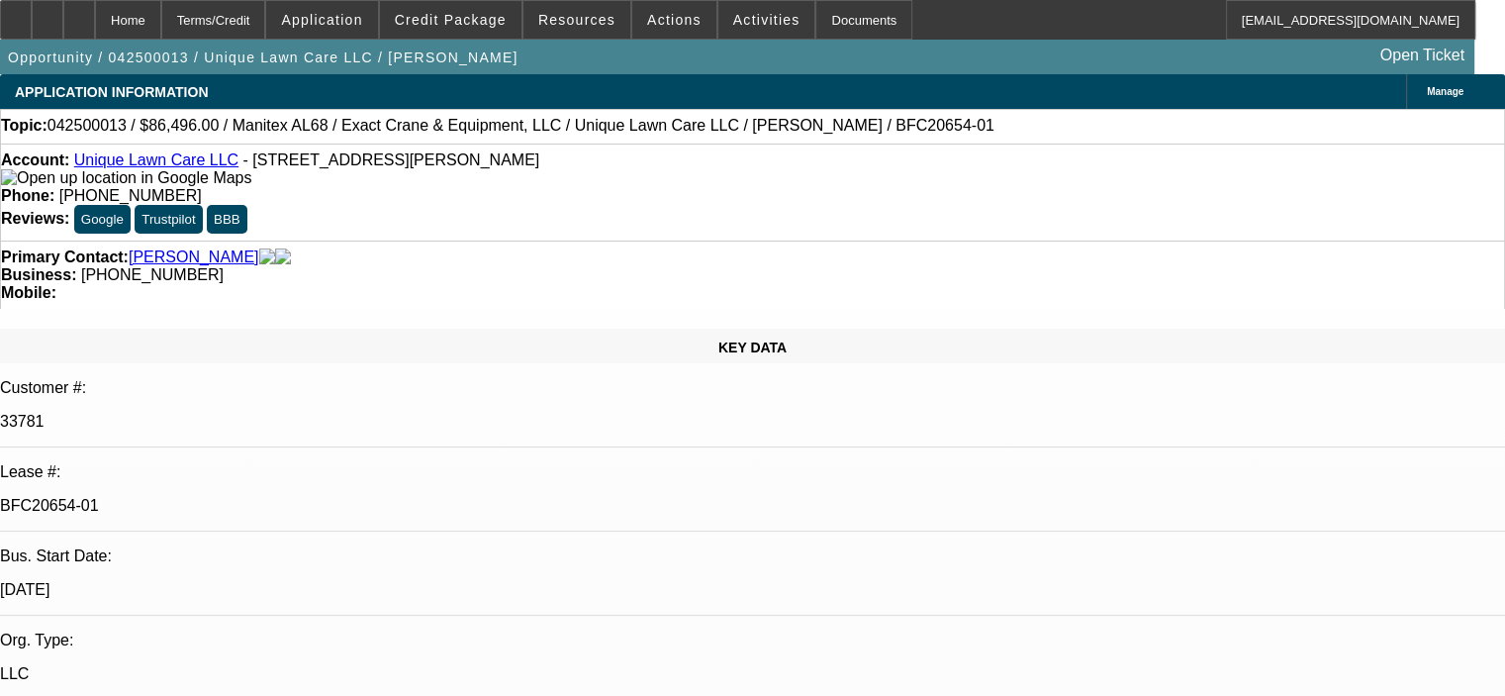
select select "0.15"
select select "0"
select select "0.15"
select select "0"
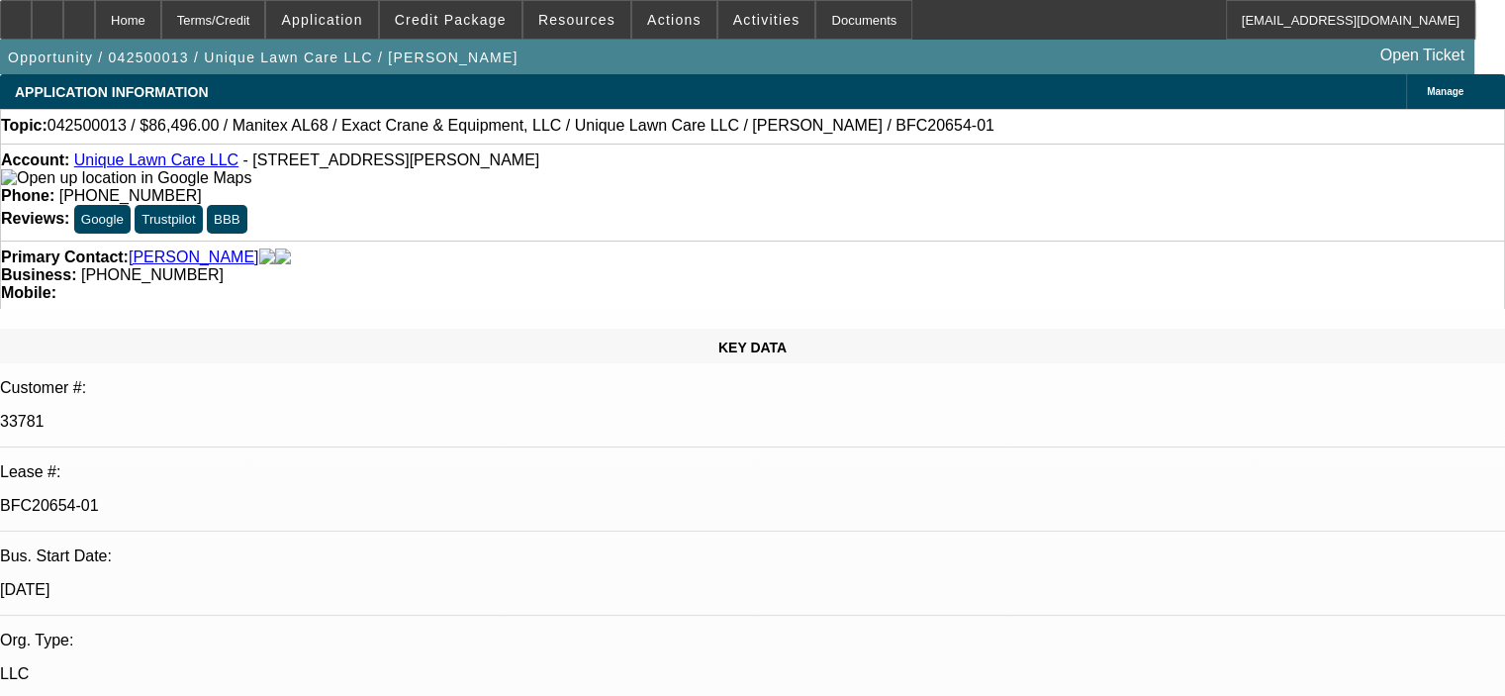
select select "0"
select select "0.15"
select select "0"
select select "0.15"
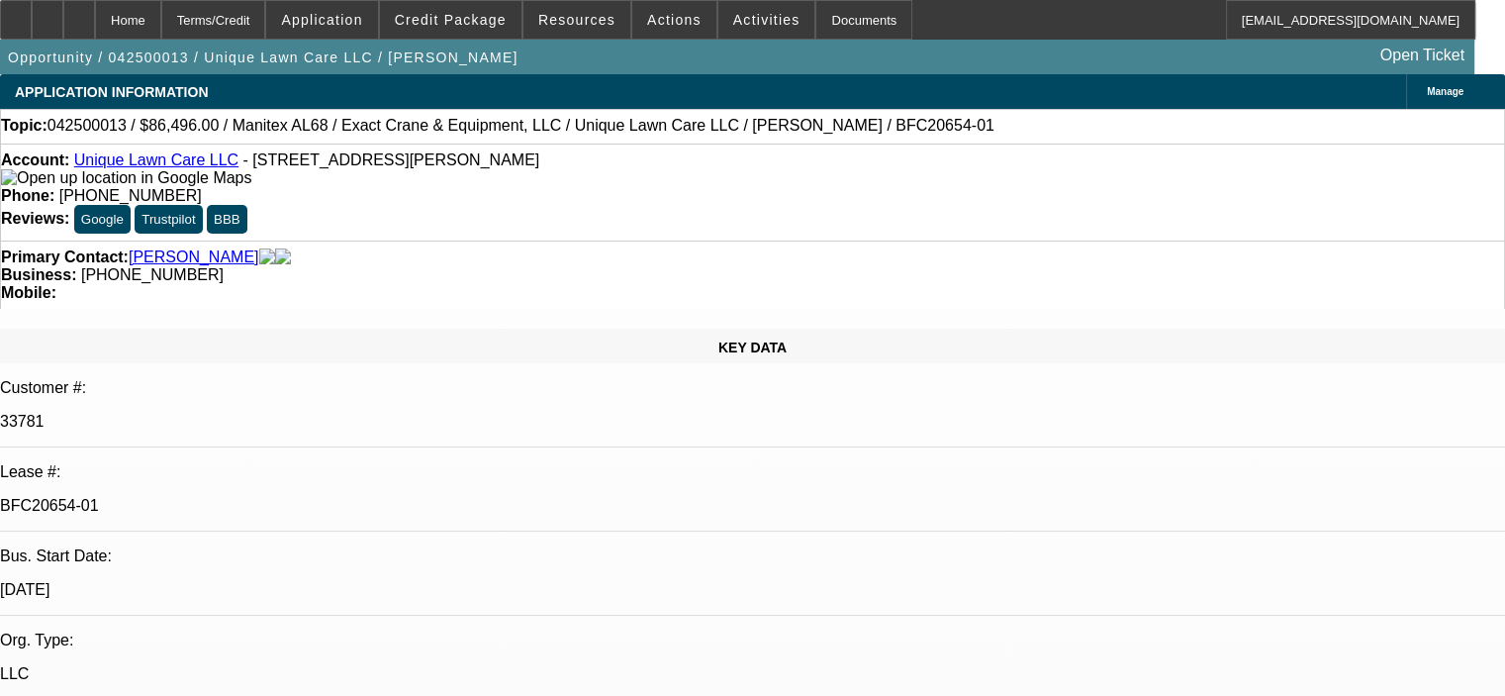
select select "0"
select select "1"
select select "6"
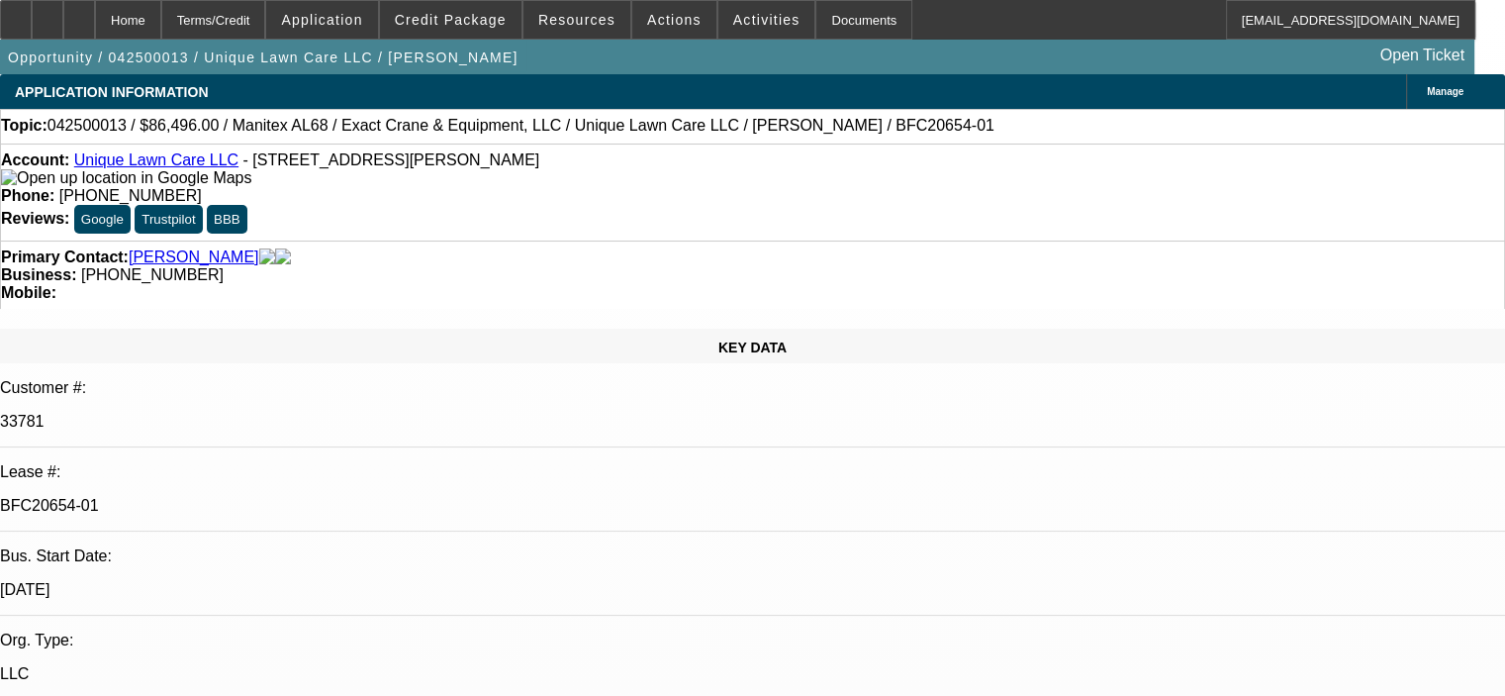
select select "1"
select select "6"
select select "1"
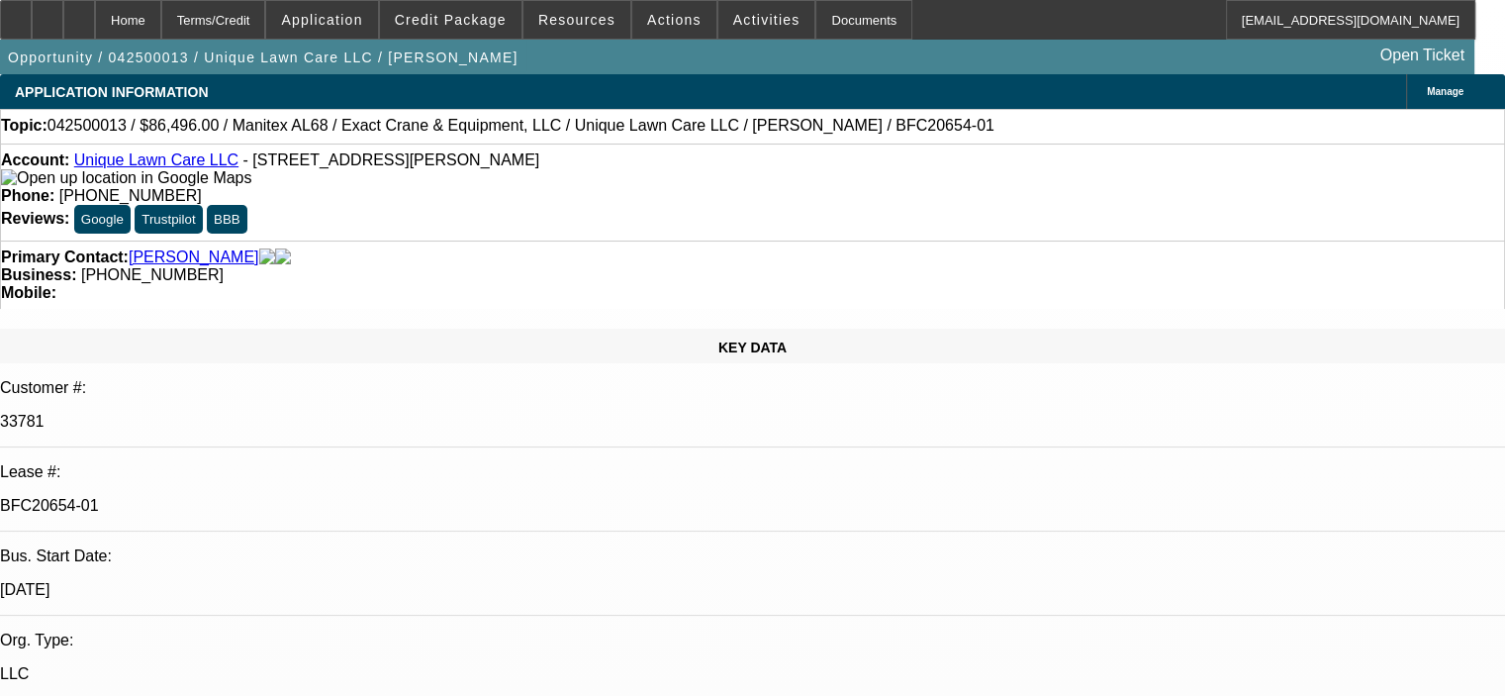
select select "6"
select select "1"
select select "6"
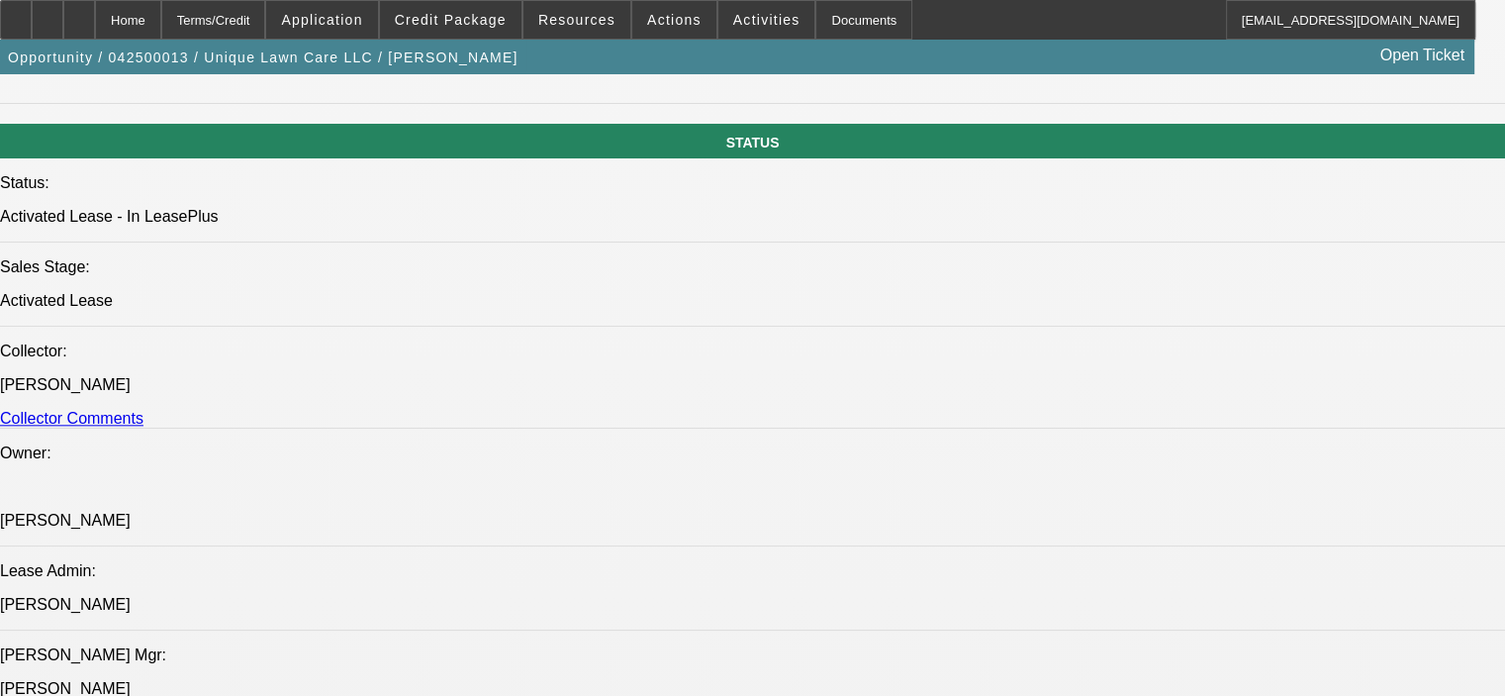
scroll to position [2177, 0]
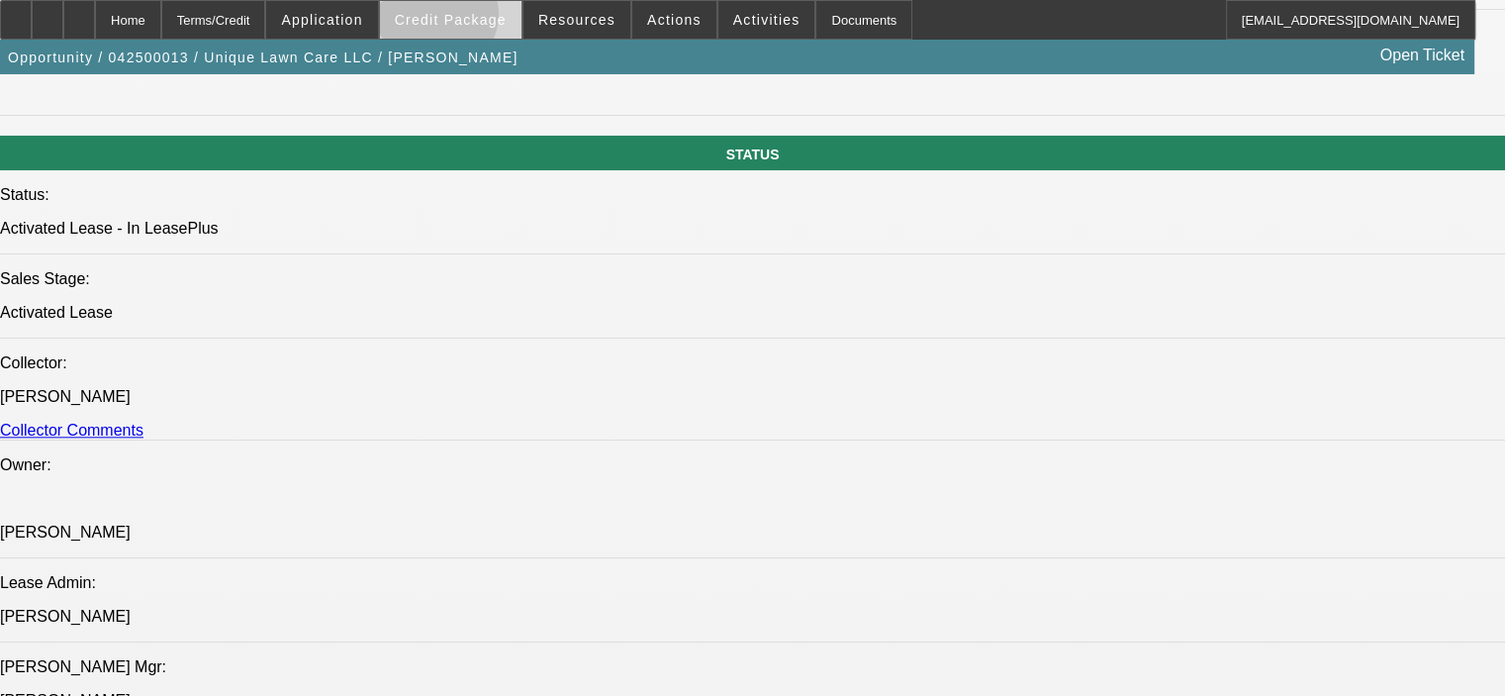
click at [467, 19] on span "Credit Package" at bounding box center [451, 20] width 112 height 16
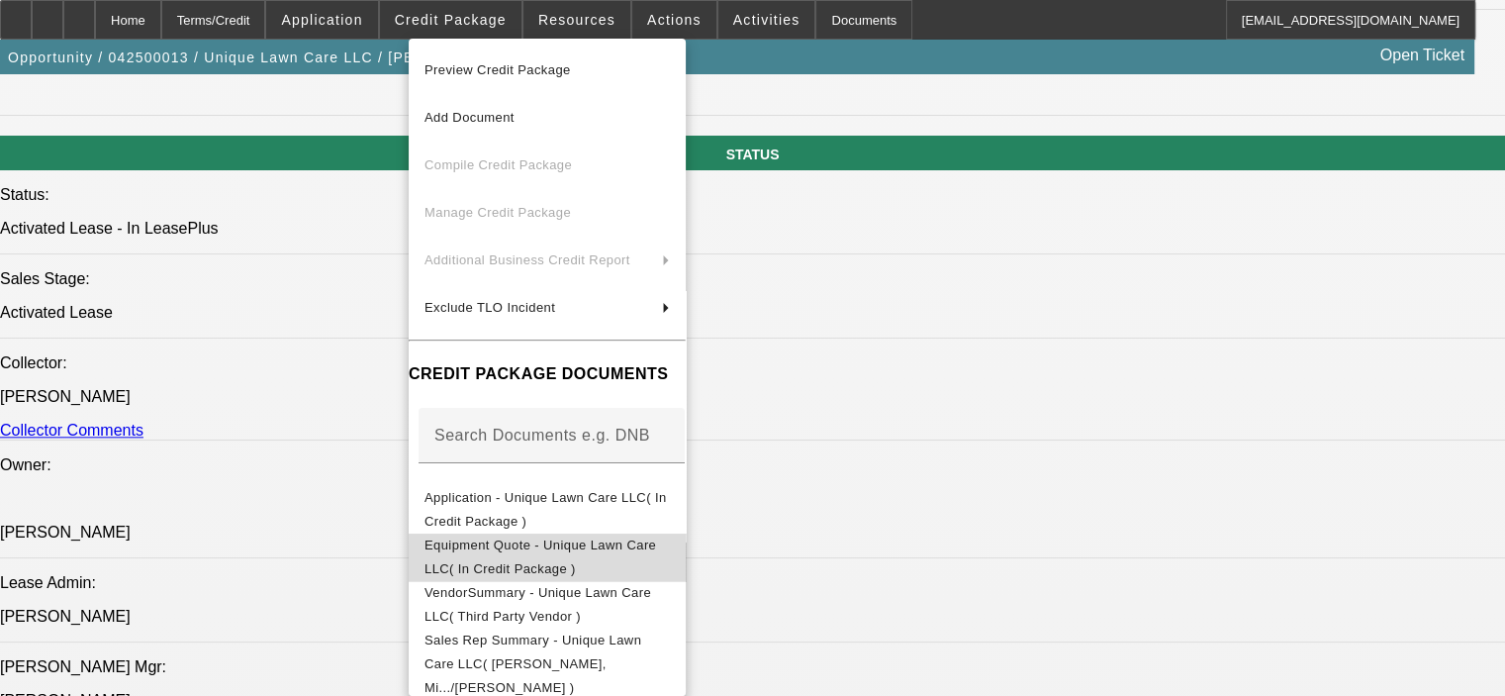
click at [542, 557] on span "Equipment Quote - Unique Lawn Care LLC( In Credit Package )" at bounding box center [547, 556] width 245 height 47
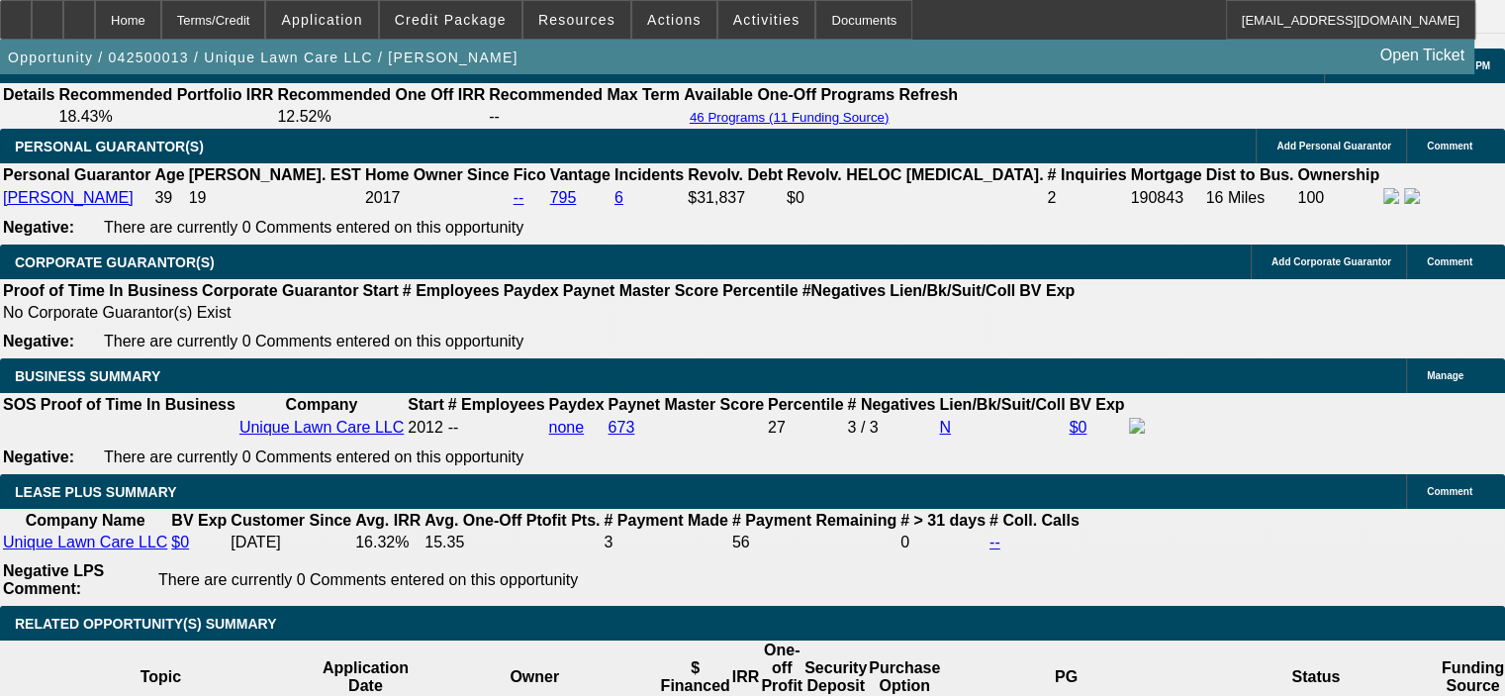
scroll to position [2957, 0]
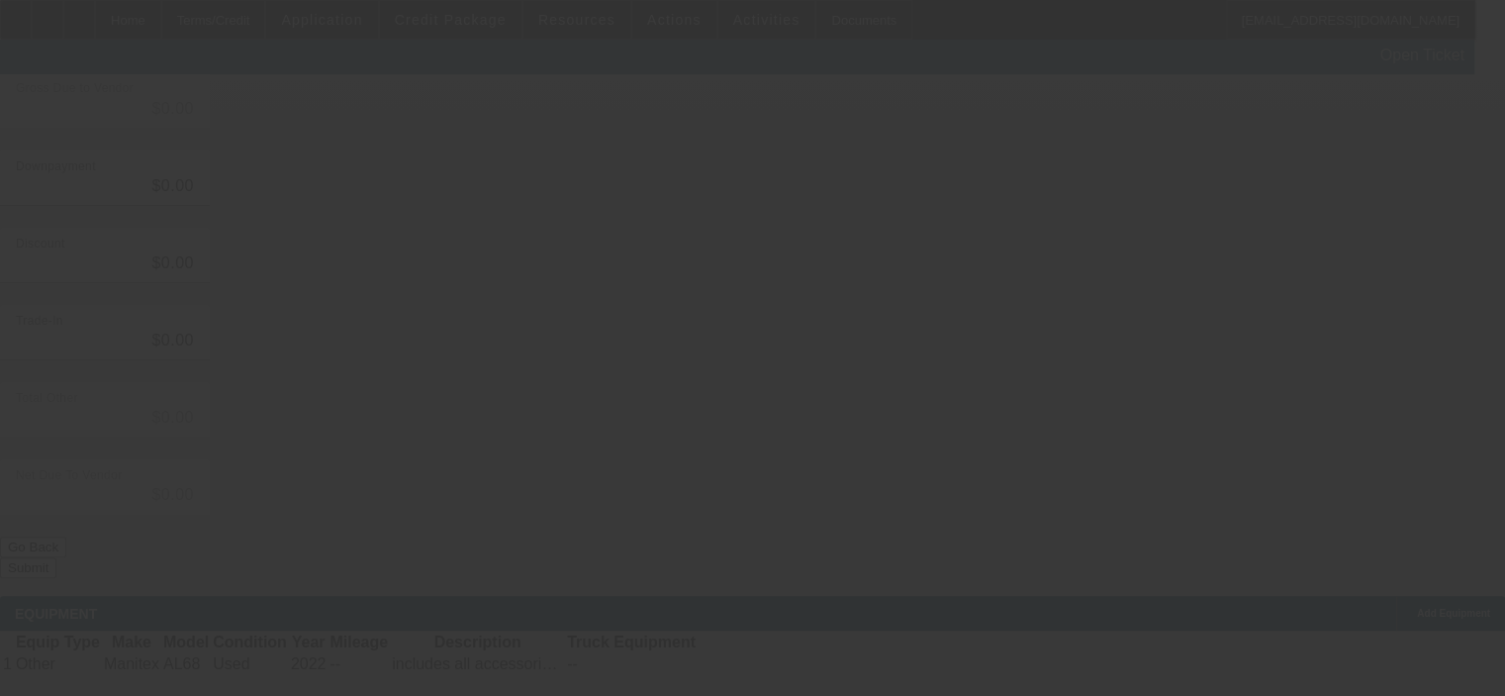
type input "$101,760.00"
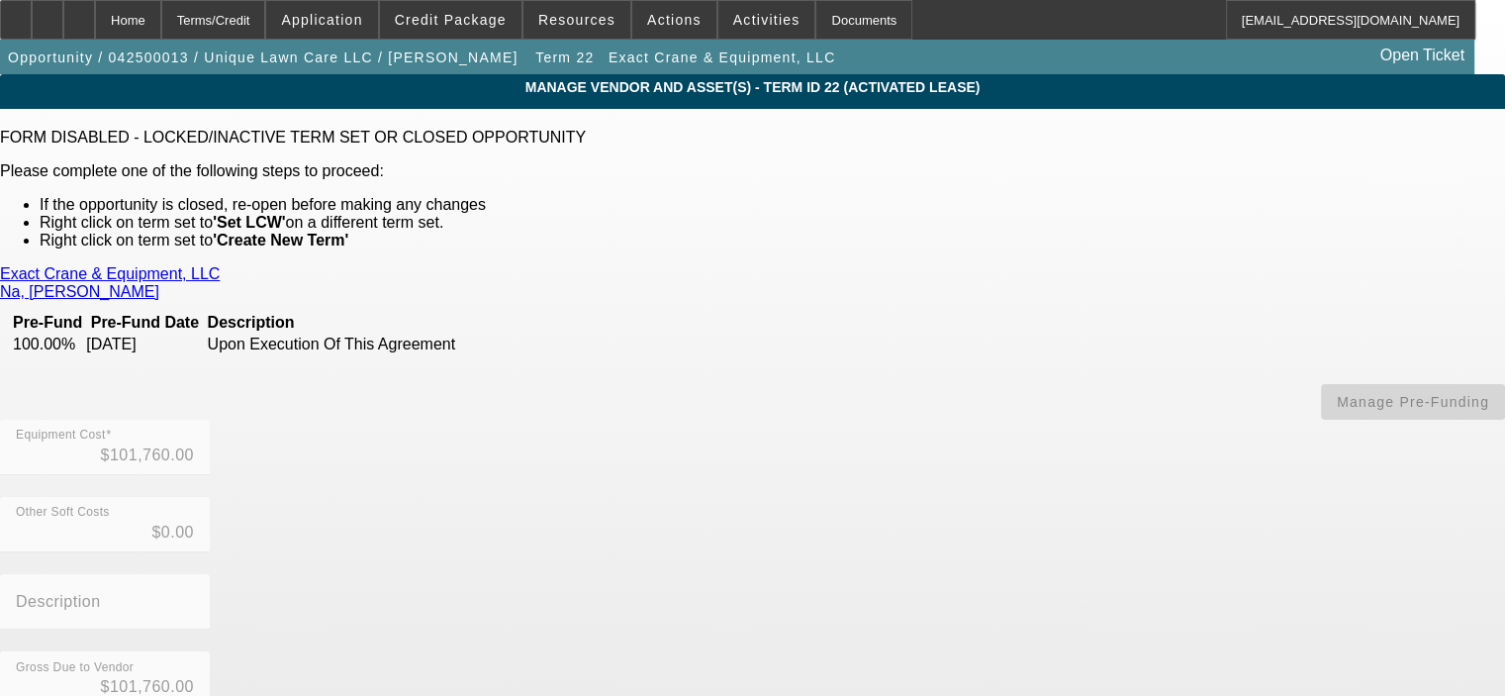
click at [220, 272] on link "Exact Crane & Equipment, LLC" at bounding box center [110, 274] width 220 height 18
click at [161, 26] on div "Home" at bounding box center [128, 20] width 66 height 40
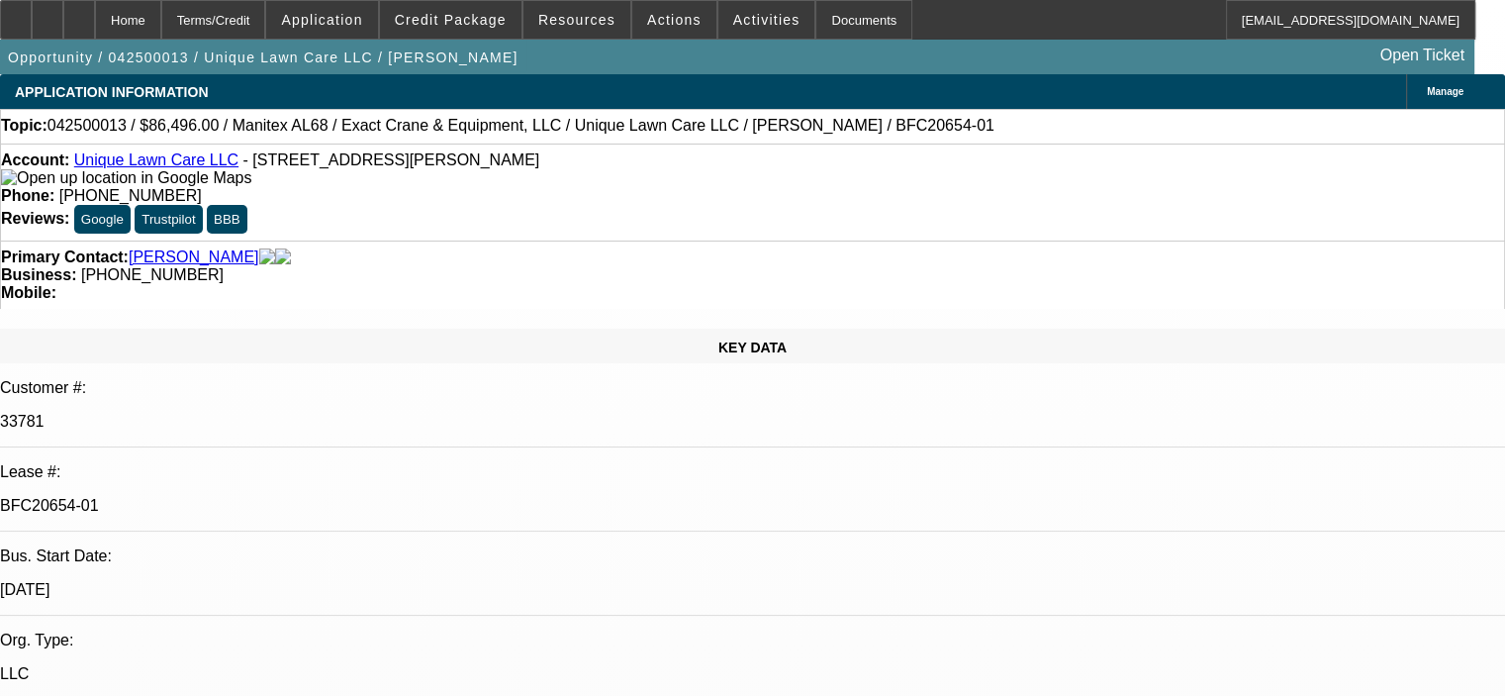
select select "0.15"
select select "0"
select select "6"
select select "0.15"
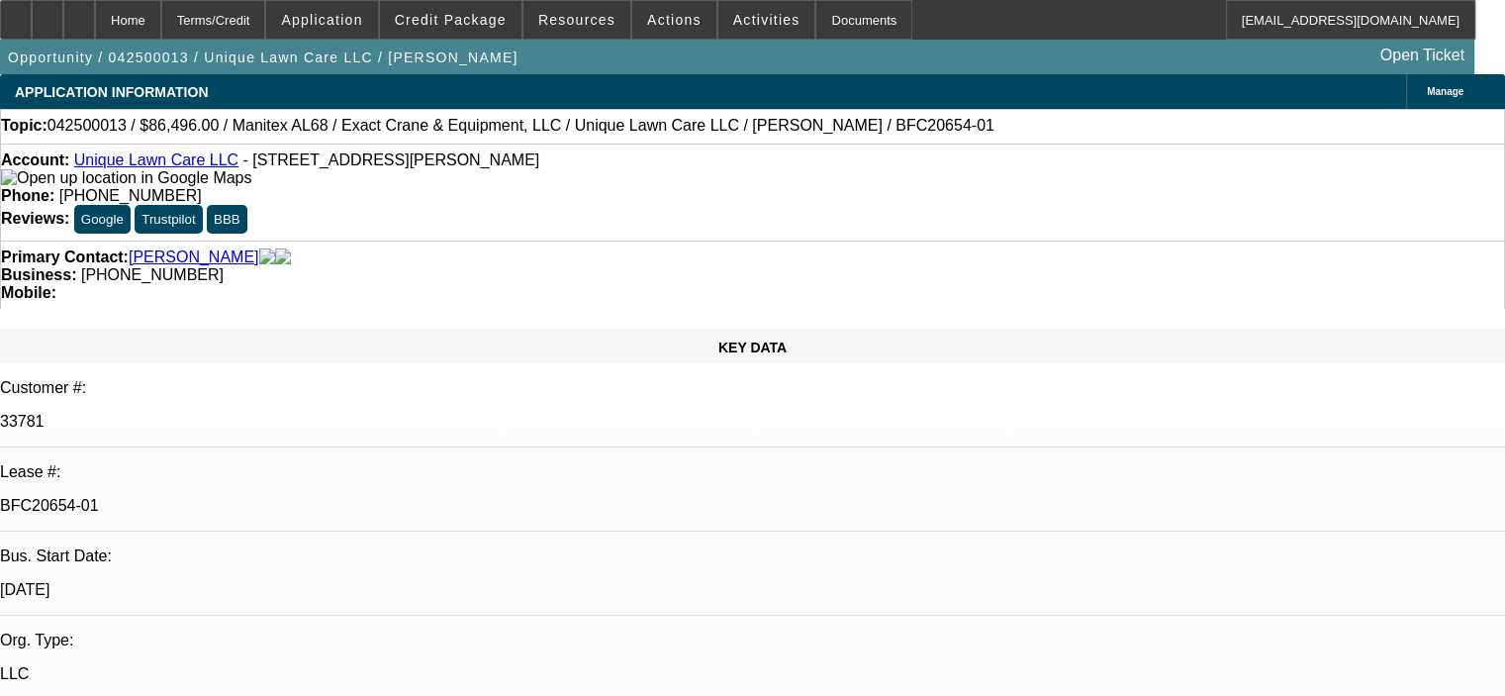
select select "0"
select select "6"
select select "0.15"
select select "0"
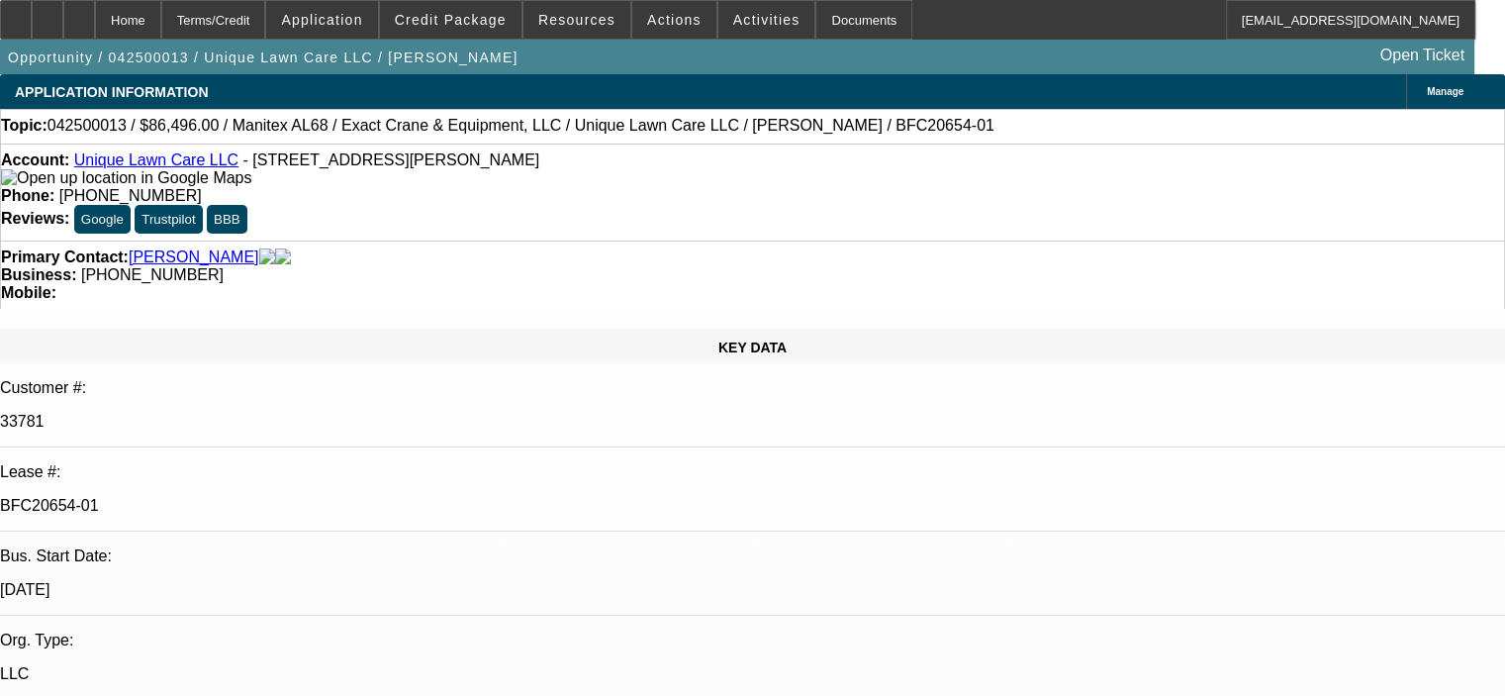
select select "0"
select select "6"
select select "0.15"
select select "0"
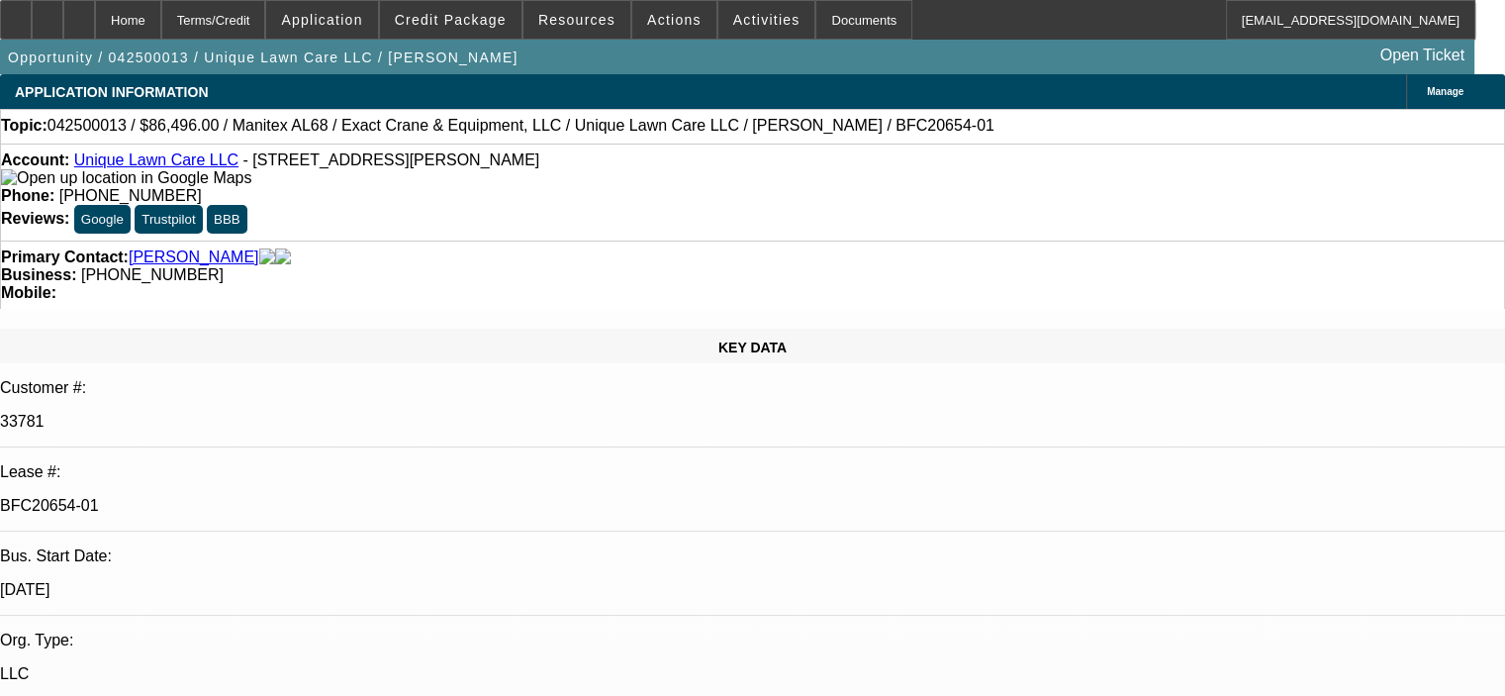
select select "6"
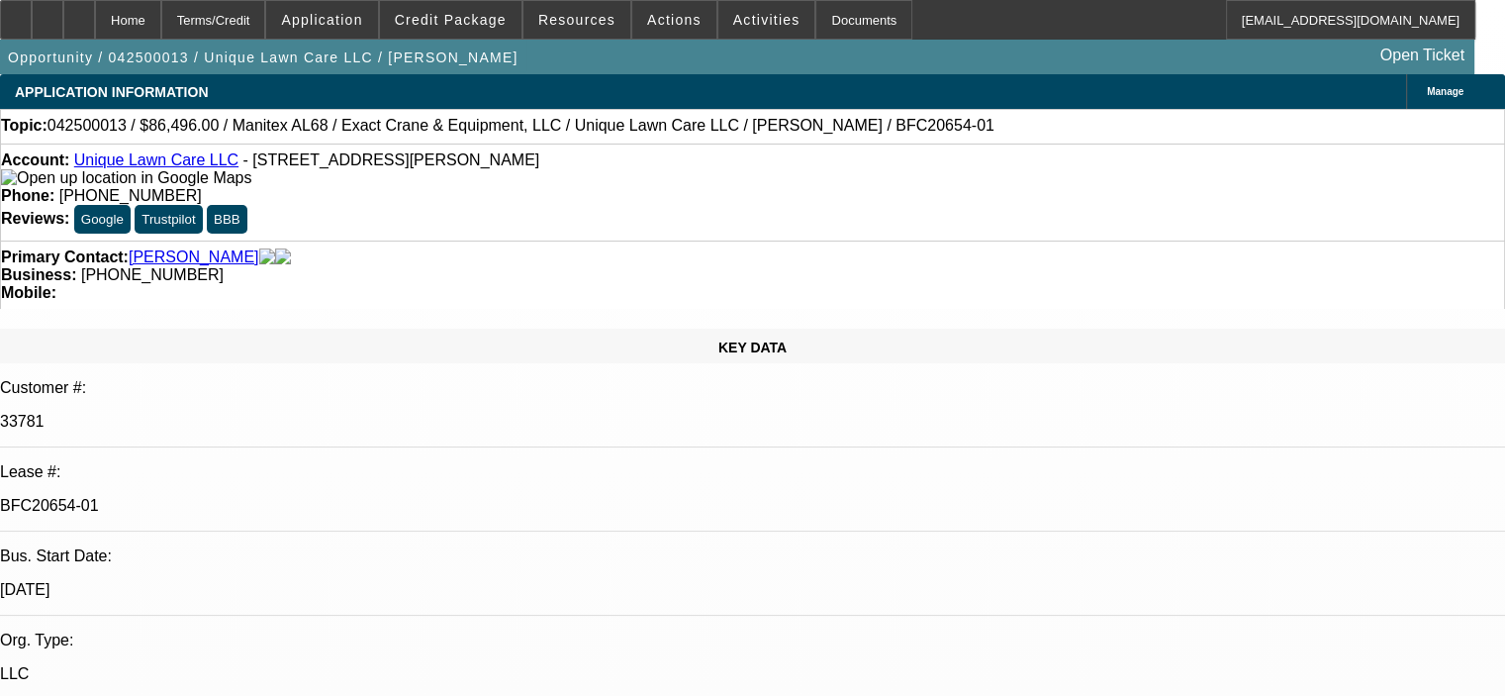
scroll to position [1088, 0]
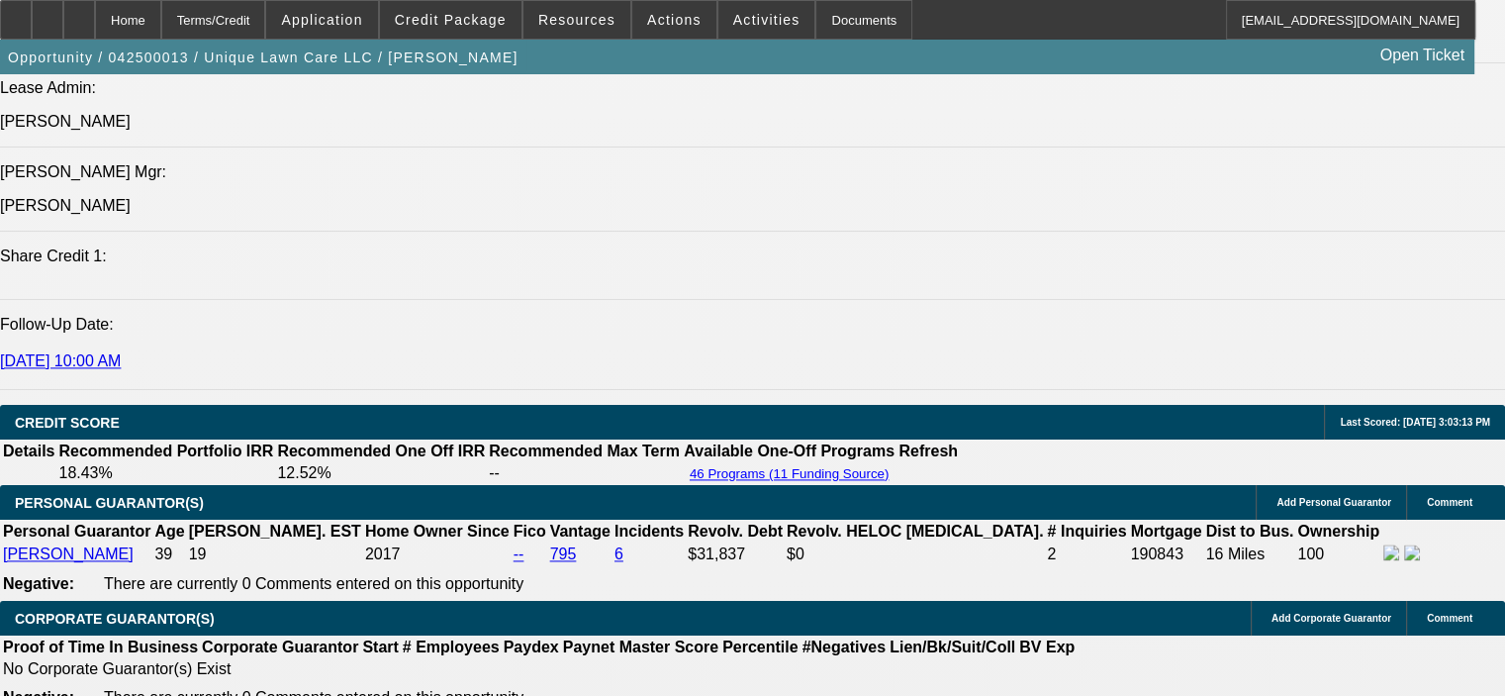
scroll to position [2969, 0]
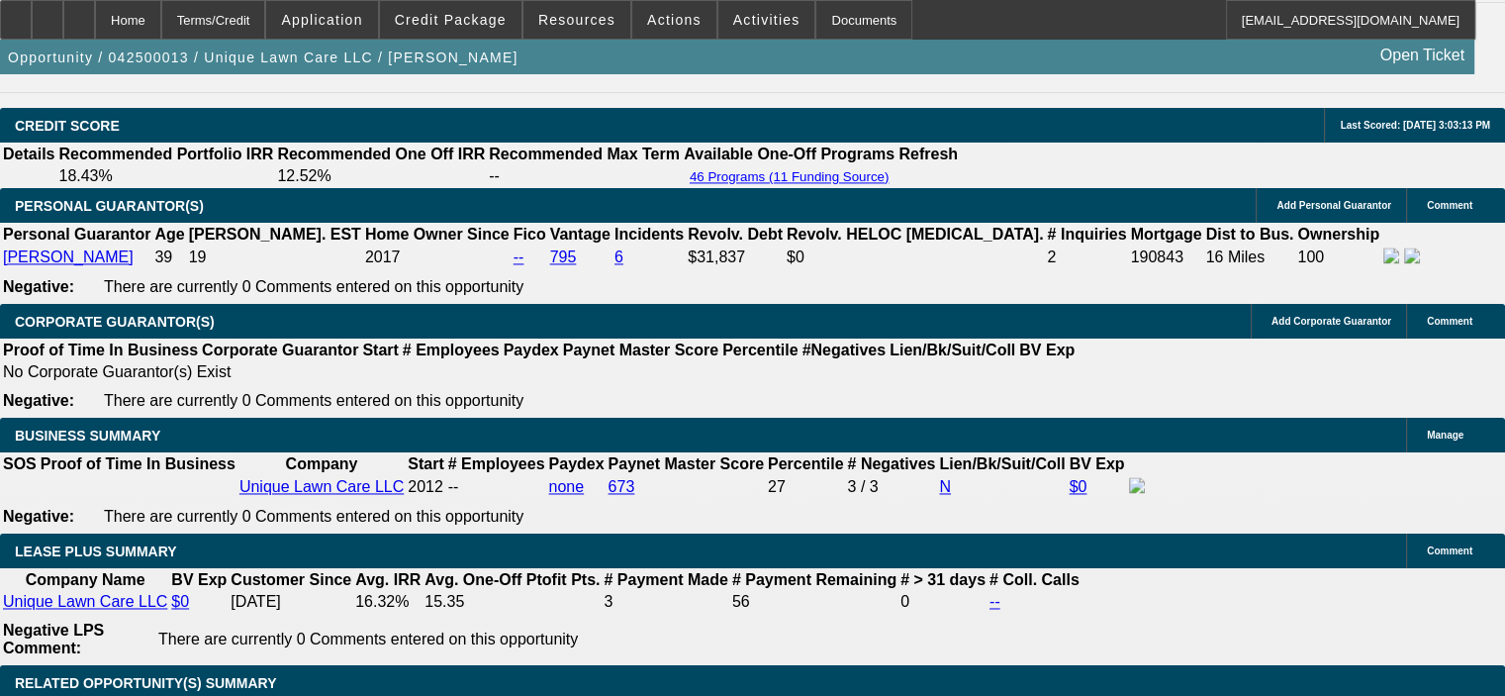
select select "0"
select select "6"
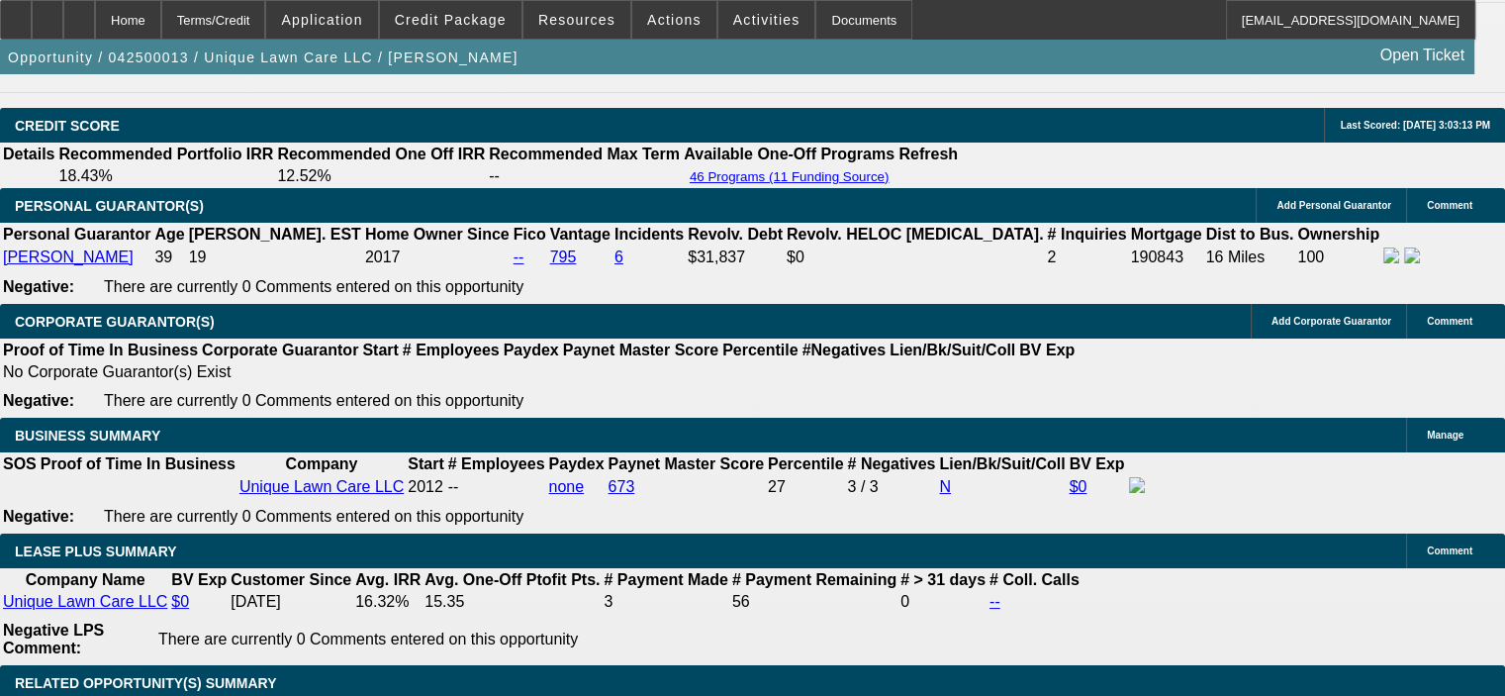
select select "0"
select select "6"
select select "0"
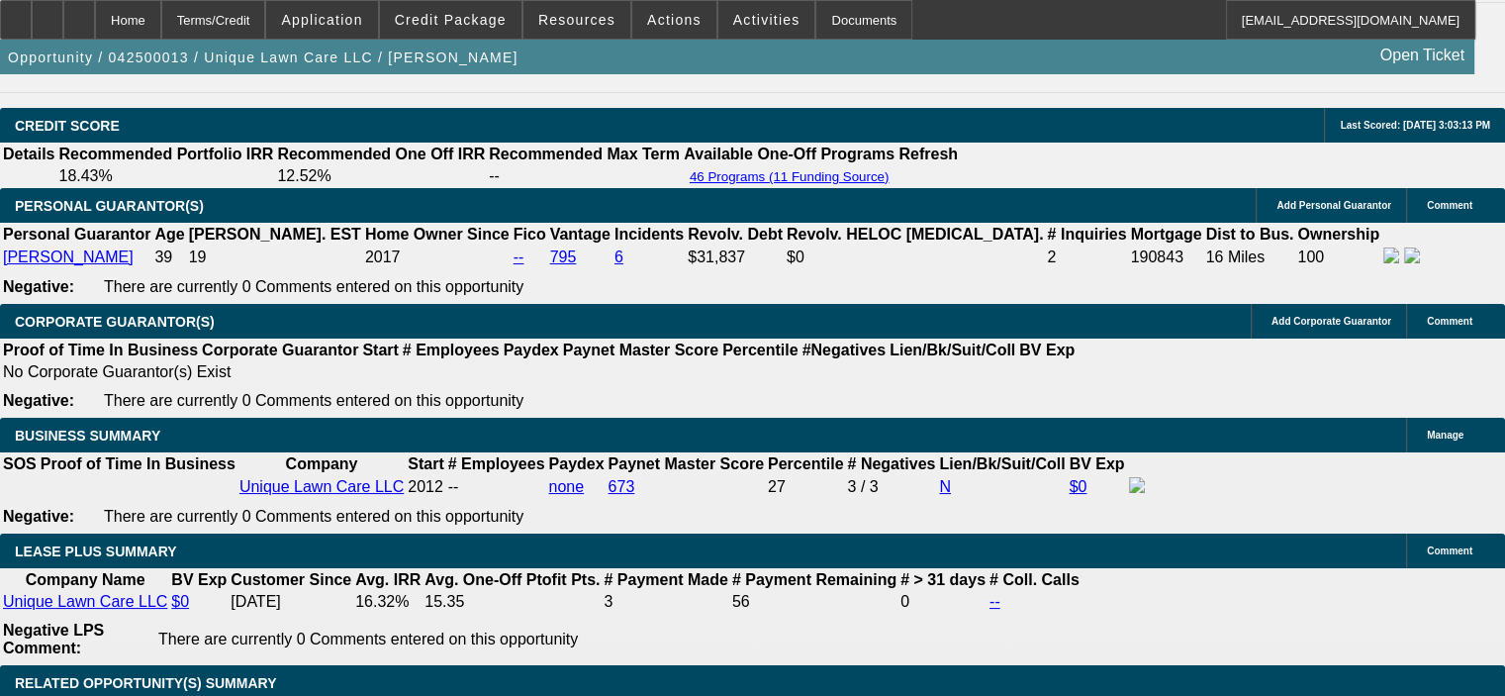
select select "0"
select select "6"
select select "0"
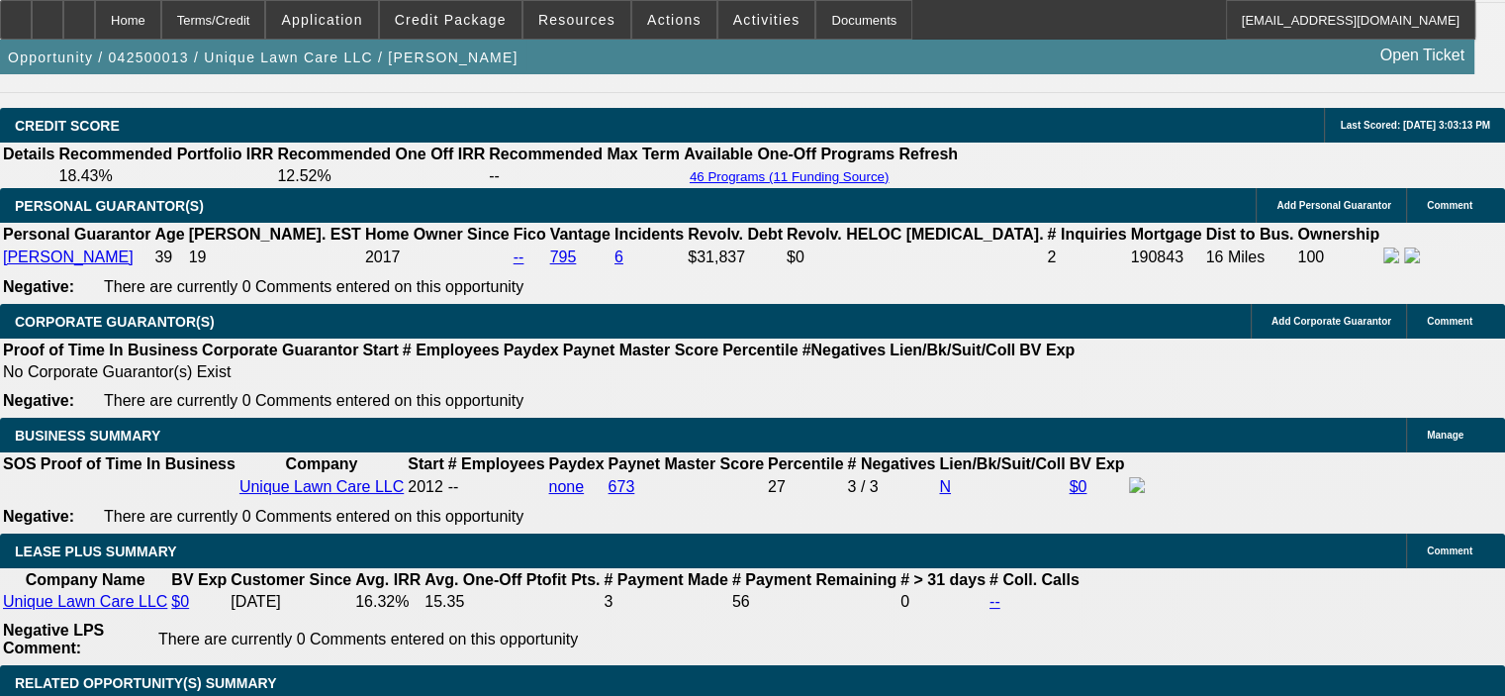
select select "0"
select select "6"
select select "0.15"
select select "0"
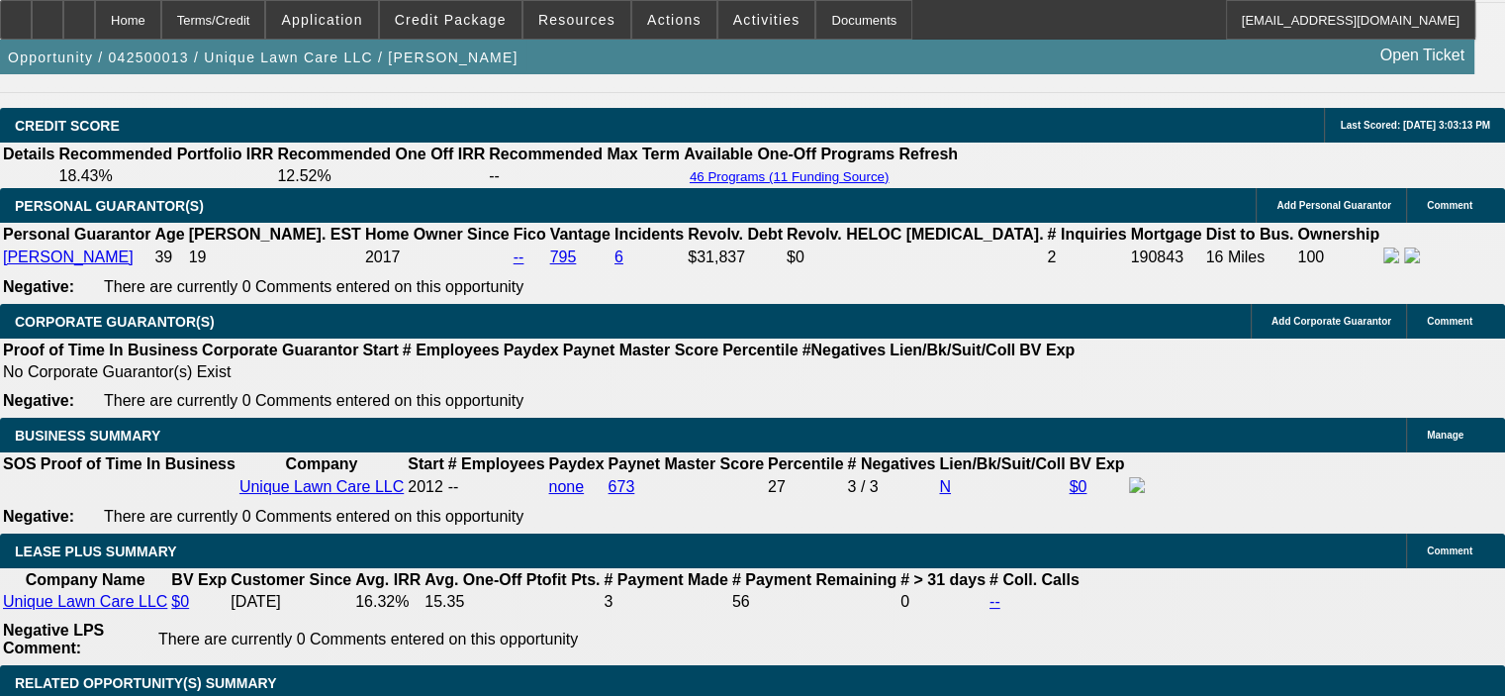
select select "0"
select select "6"
select select "0.15"
select select "0"
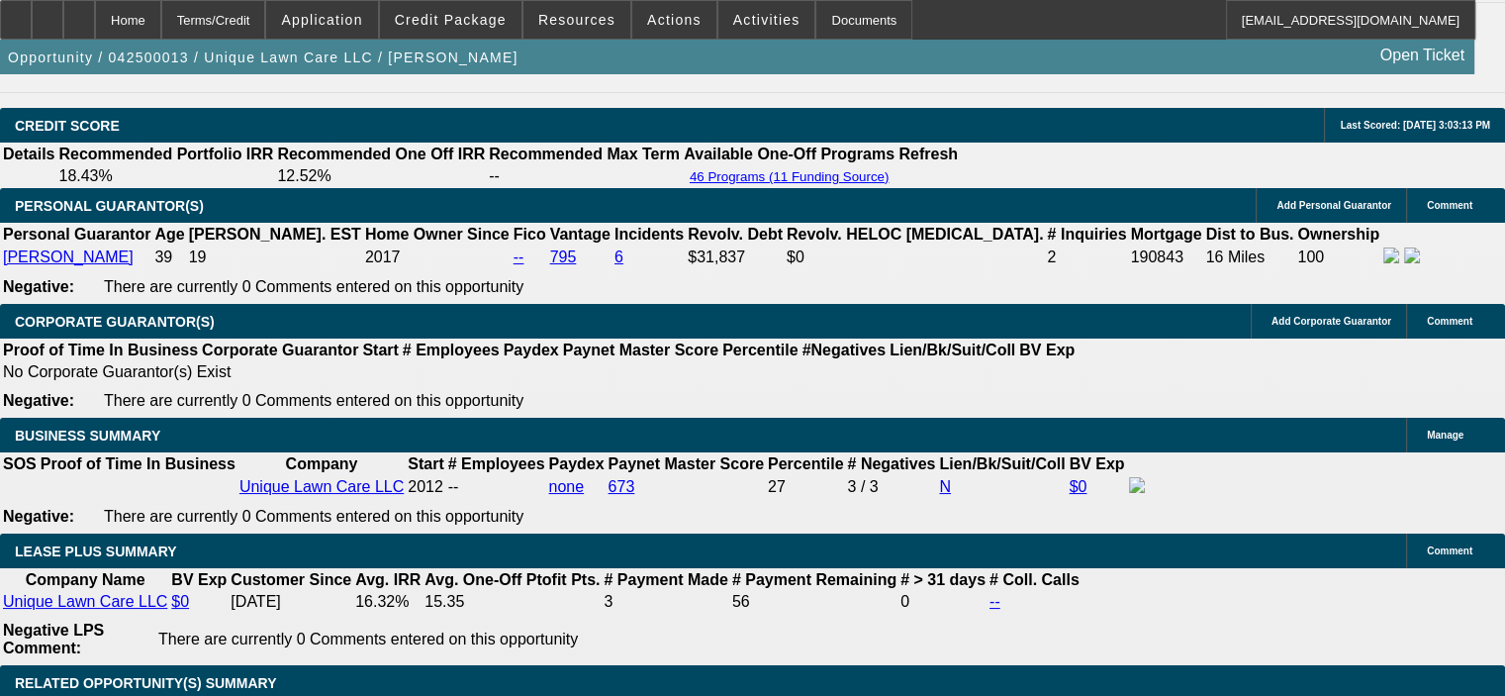
select select "6"
select select "0.15"
select select "0"
select select "6"
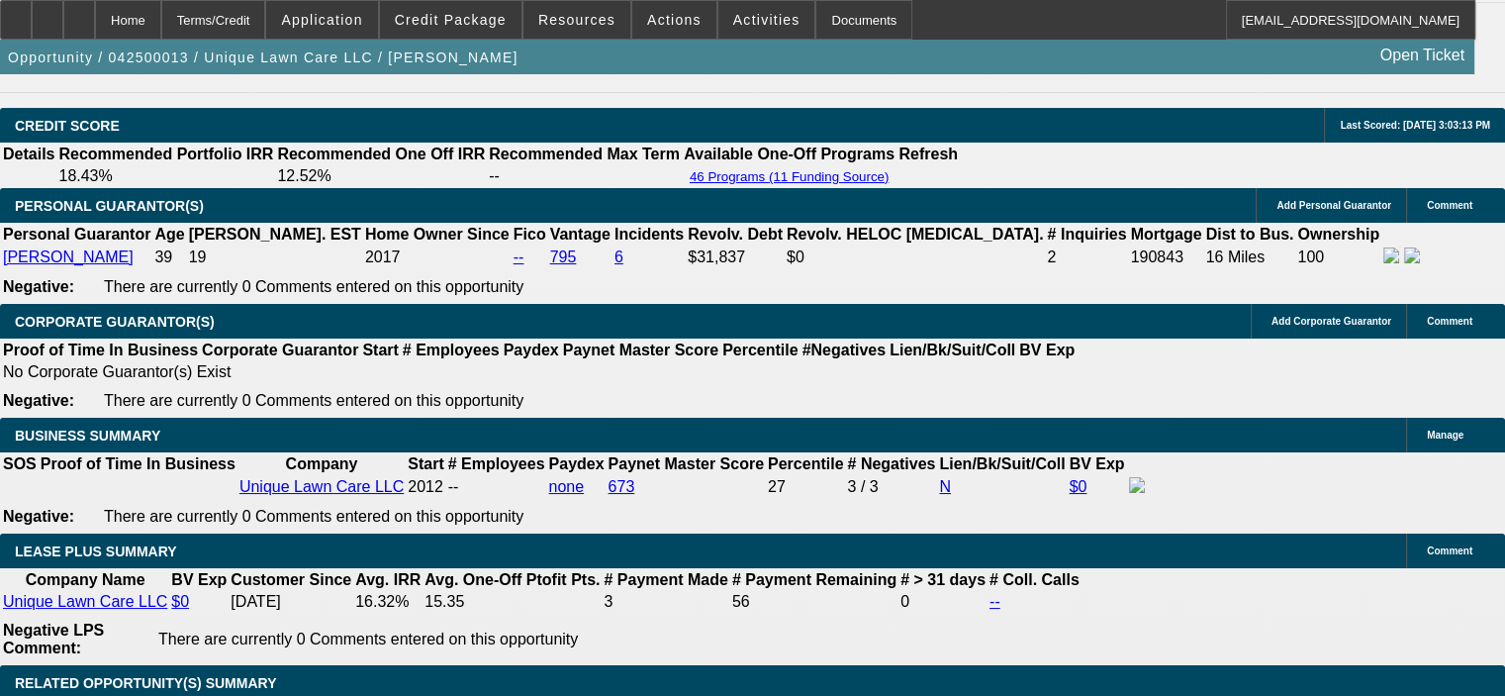
select select "0.15"
select select "0"
select select "6"
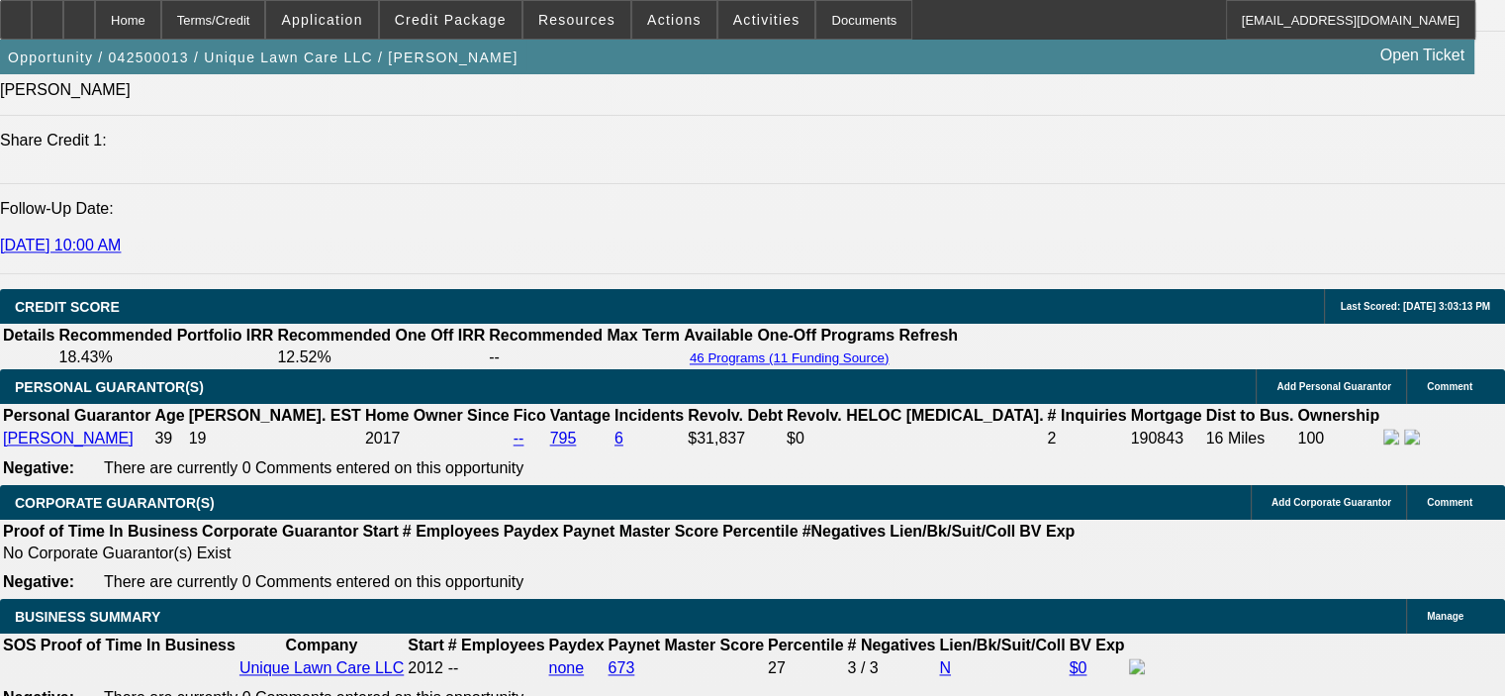
scroll to position [2491, 0]
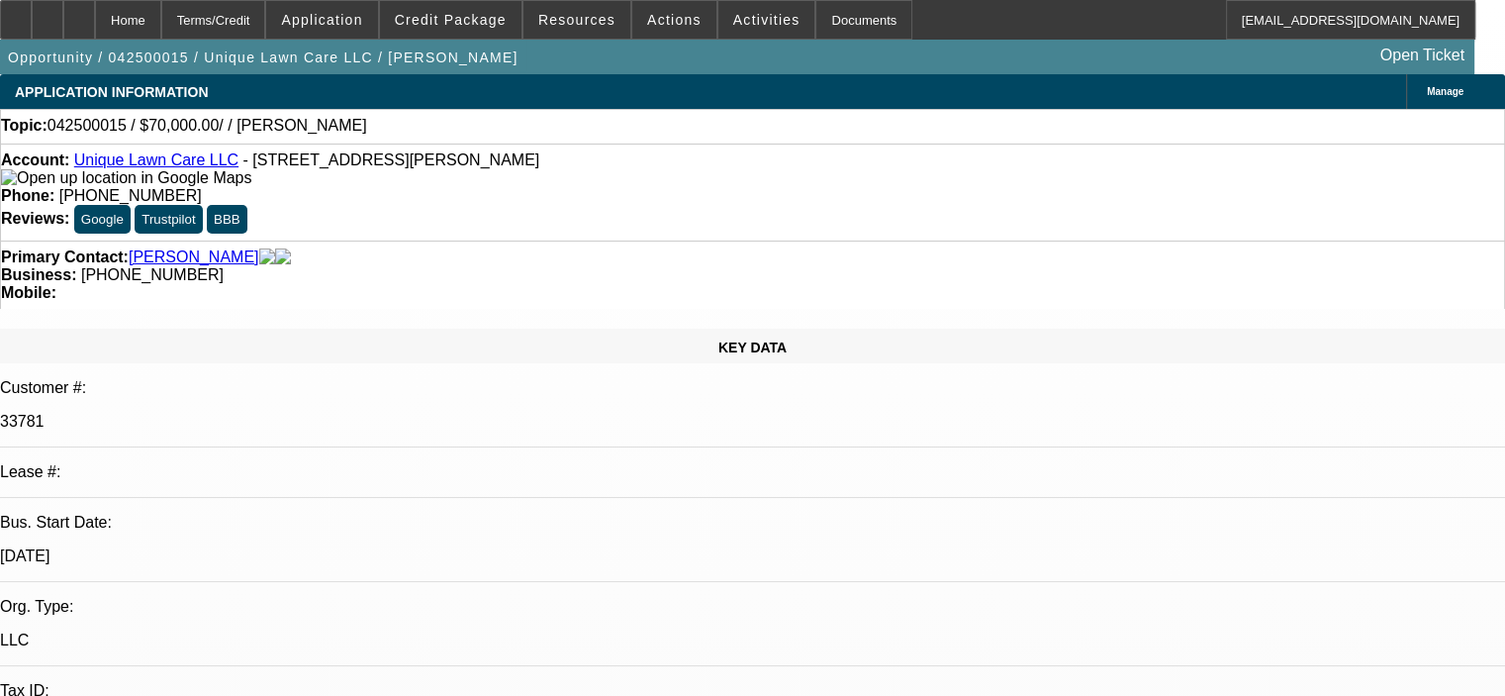
select select "0"
select select "2"
select select "0.1"
select select "4"
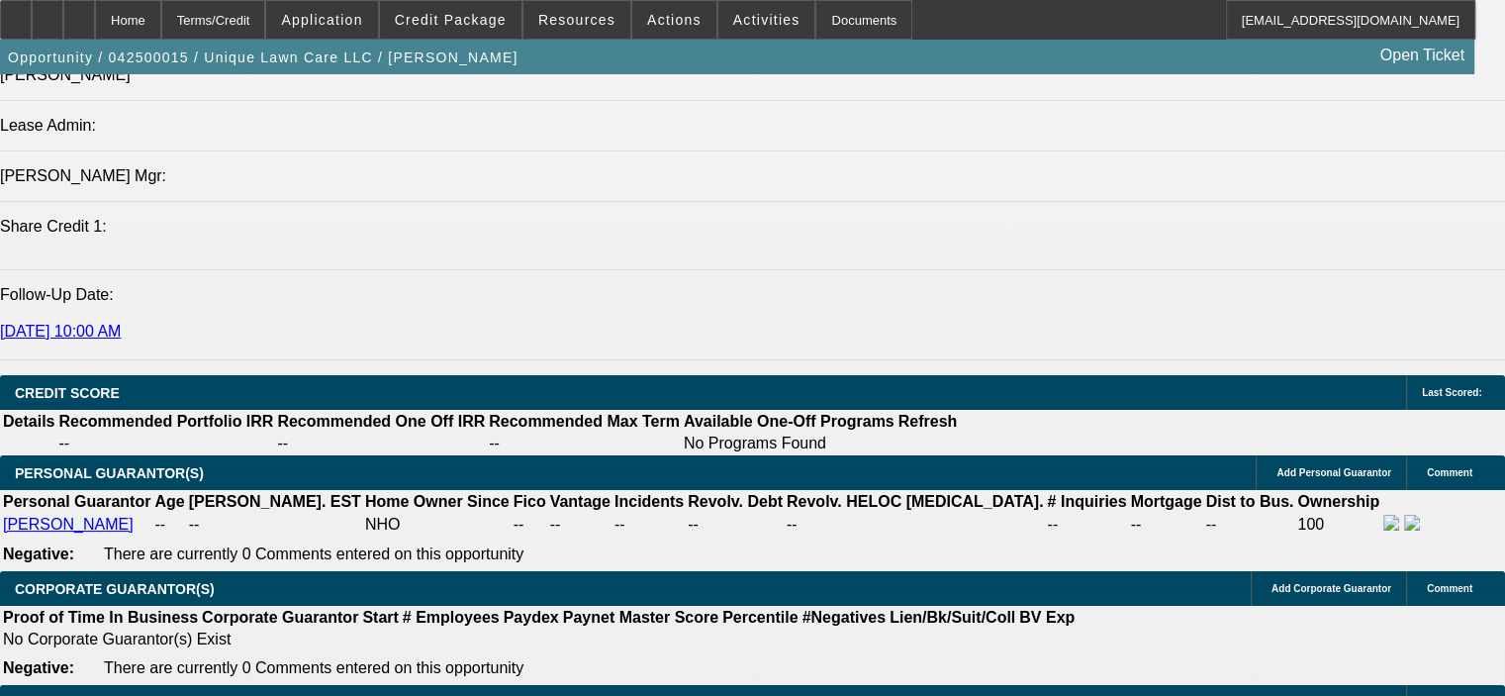
scroll to position [2573, 0]
